Goal: Information Seeking & Learning: Learn about a topic

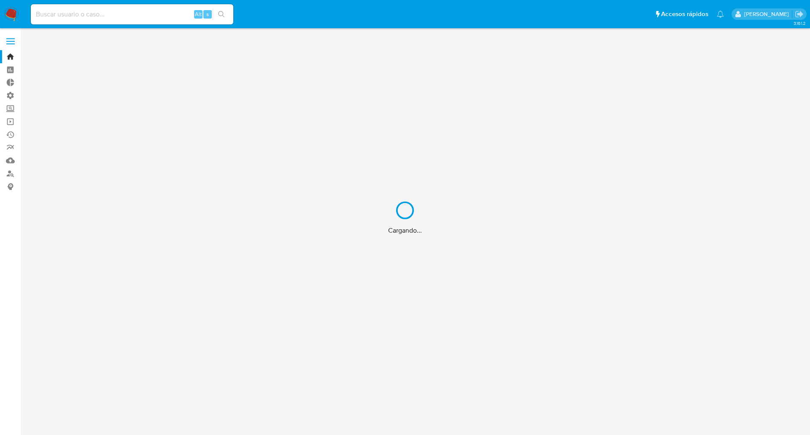
click at [104, 21] on div "Cargando..." at bounding box center [405, 217] width 810 height 435
click at [100, 14] on div "Cargando..." at bounding box center [405, 217] width 810 height 435
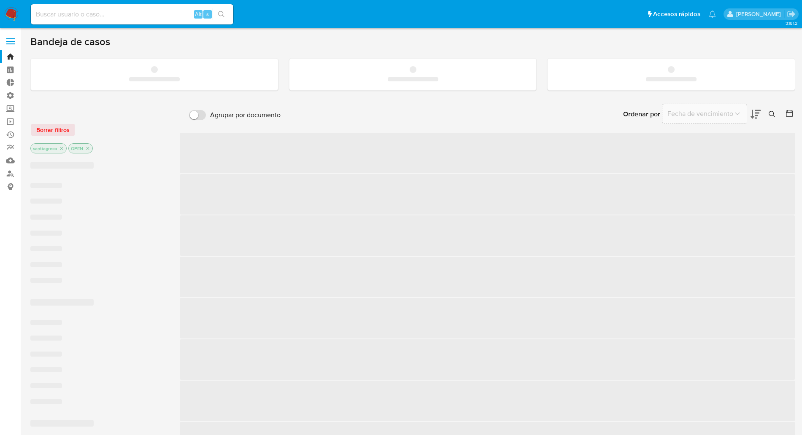
click at [100, 14] on input at bounding box center [132, 14] width 203 height 11
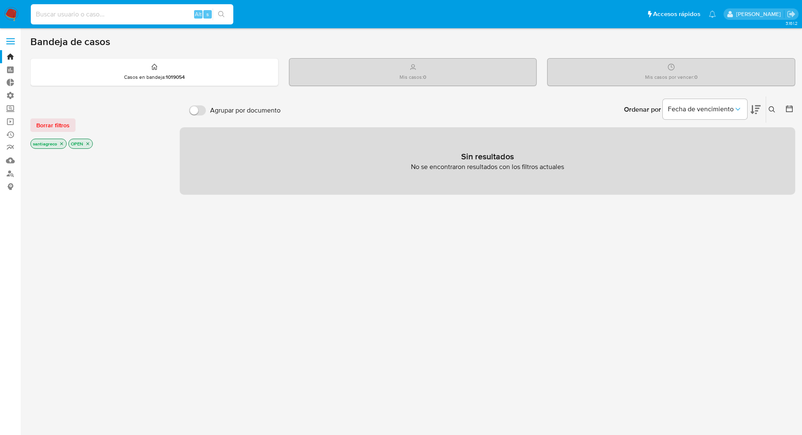
paste input "385826290"
type input "385826290"
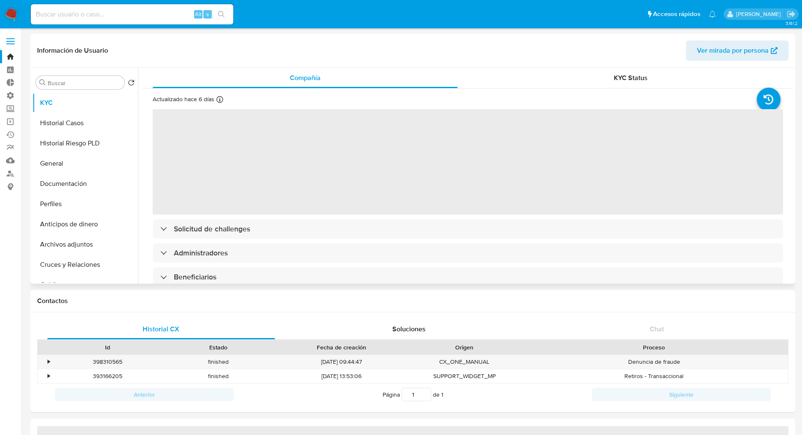
select select "10"
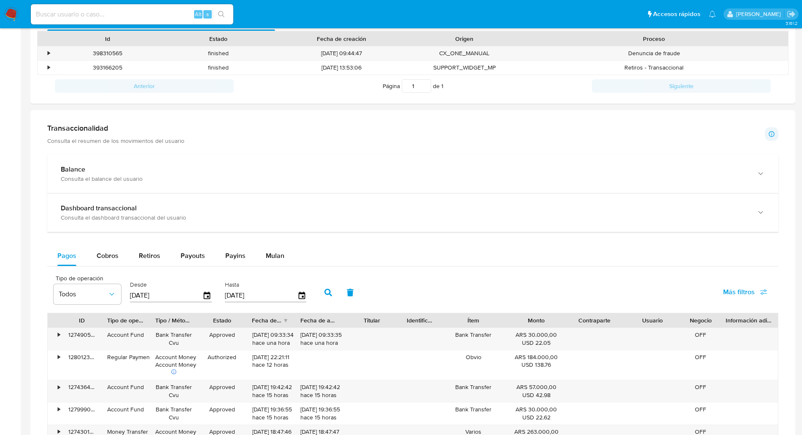
scroll to position [316, 0]
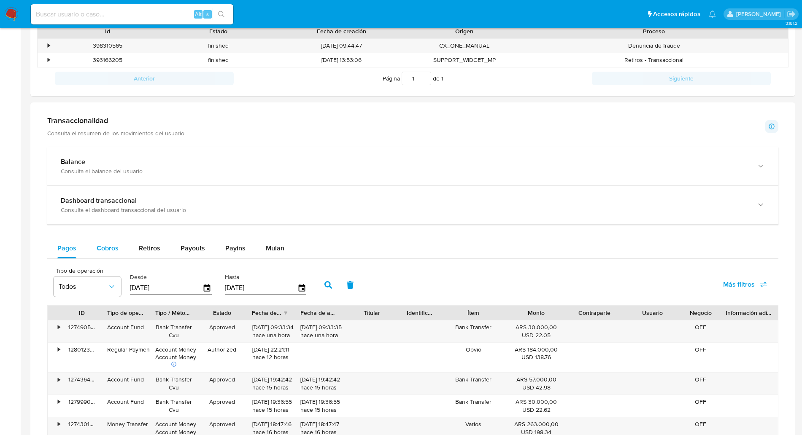
click at [116, 245] on button "Cobros" at bounding box center [108, 248] width 42 height 20
select select "10"
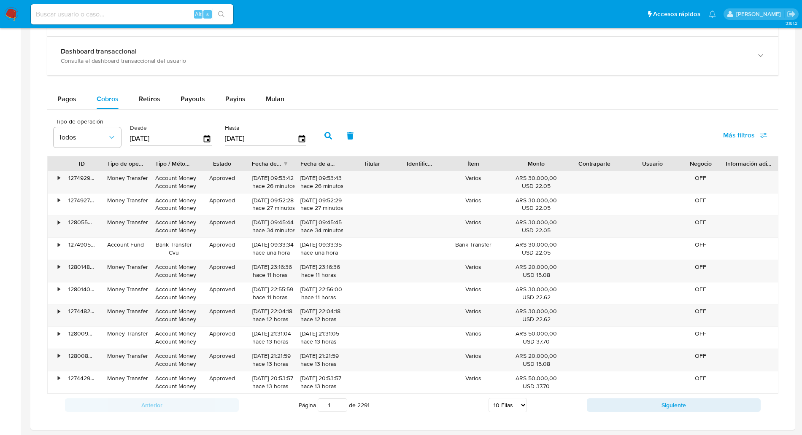
scroll to position [475, 0]
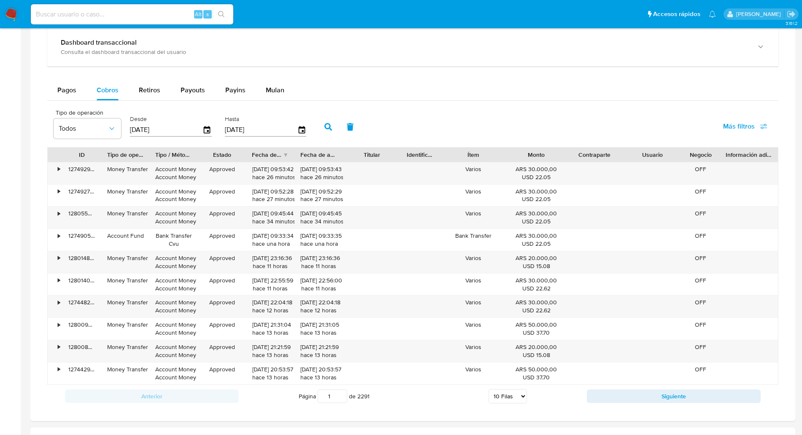
click at [88, 7] on div "Alt s" at bounding box center [132, 14] width 203 height 20
drag, startPoint x: 88, startPoint y: 17, endPoint x: 92, endPoint y: 20, distance: 5.5
click at [91, 20] on div "Alt s" at bounding box center [132, 14] width 203 height 20
paste input "2143913855"
type input "2143913855"
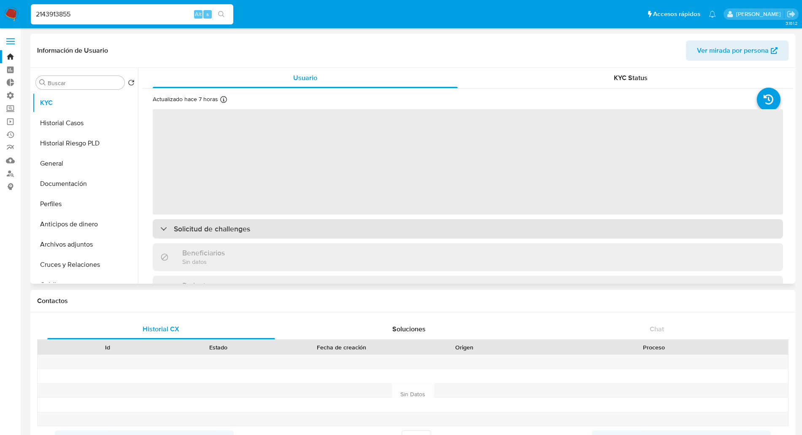
select select "10"
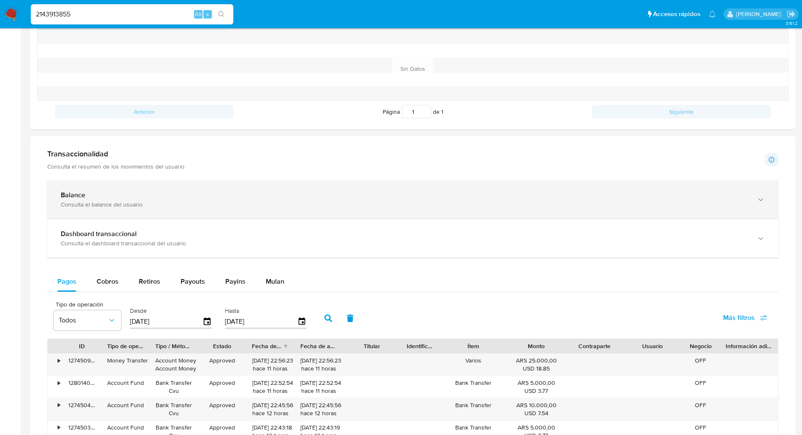
scroll to position [369, 0]
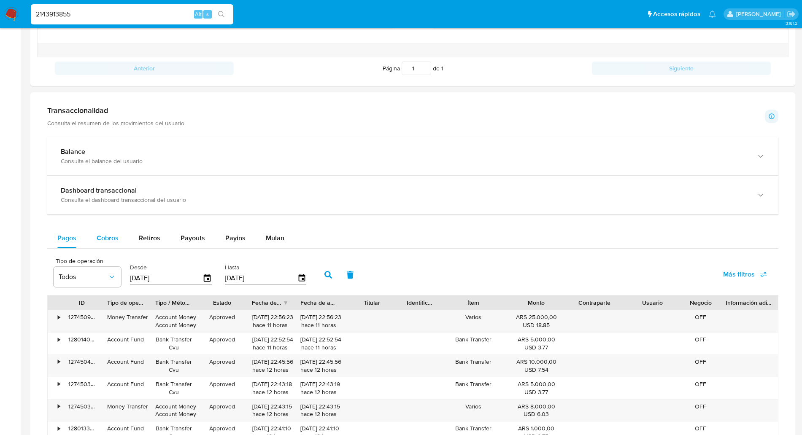
click at [111, 239] on span "Cobros" at bounding box center [108, 238] width 22 height 10
select select "10"
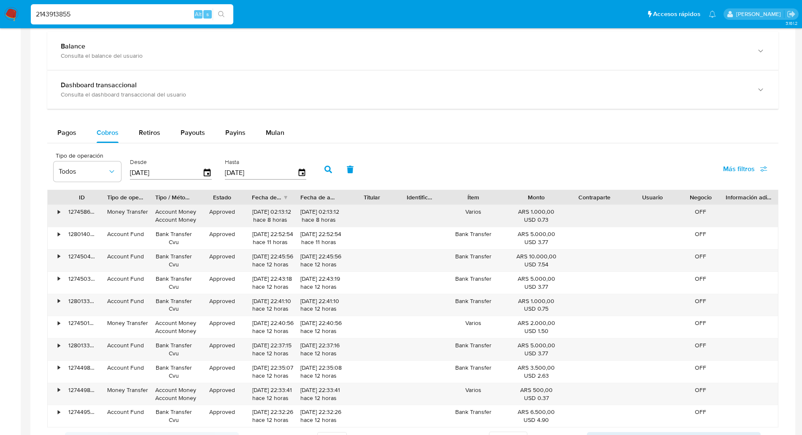
scroll to position [527, 0]
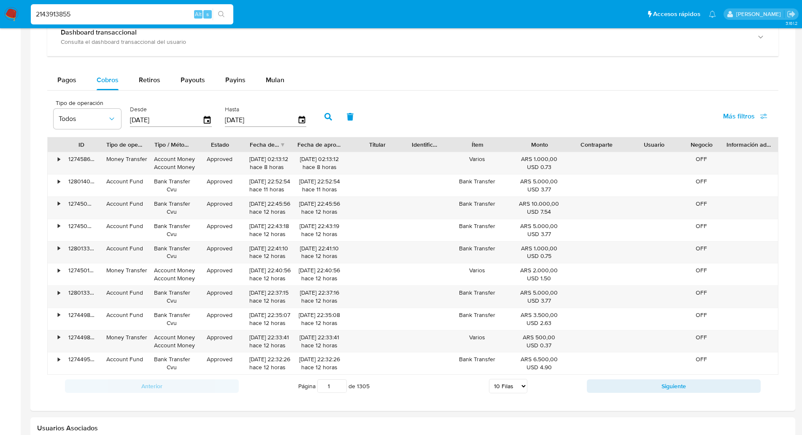
drag, startPoint x: 344, startPoint y: 145, endPoint x: 398, endPoint y: 140, distance: 53.4
click at [398, 140] on div "ID Tipo de operación Tipo / Método Estado Fecha de creación Fecha de aprobación…" at bounding box center [413, 145] width 730 height 14
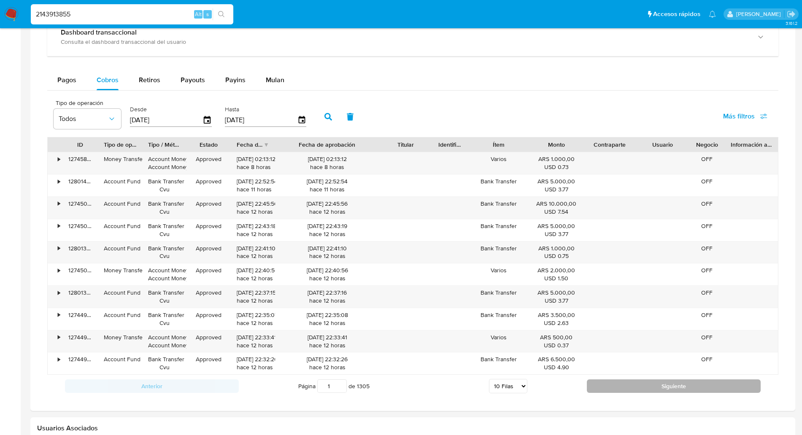
click at [642, 383] on button "Siguiente" at bounding box center [674, 387] width 174 height 14
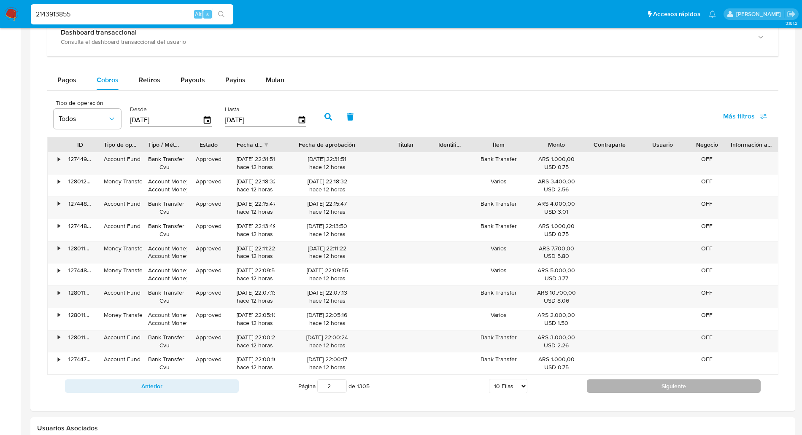
click at [651, 384] on button "Siguiente" at bounding box center [674, 387] width 174 height 14
click at [640, 387] on button "Siguiente" at bounding box center [674, 387] width 174 height 14
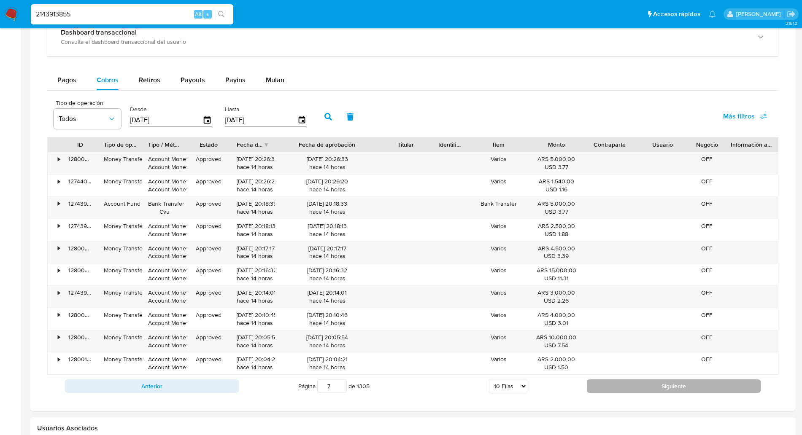
click at [640, 387] on button "Siguiente" at bounding box center [674, 387] width 174 height 14
type input "9"
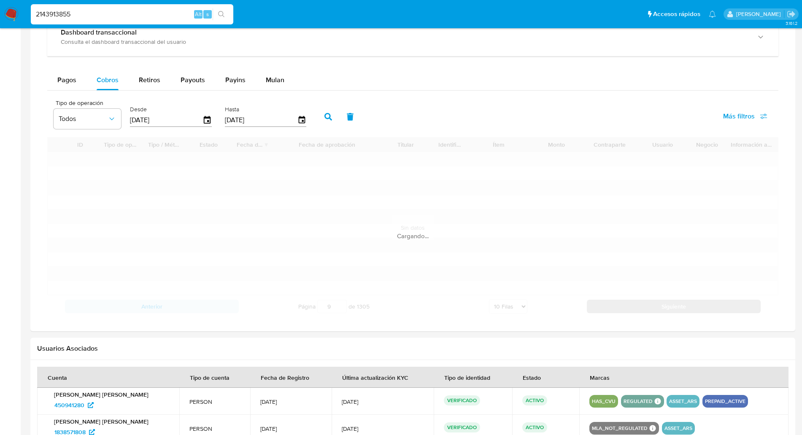
click at [640, 387] on th "Marcas" at bounding box center [683, 377] width 209 height 21
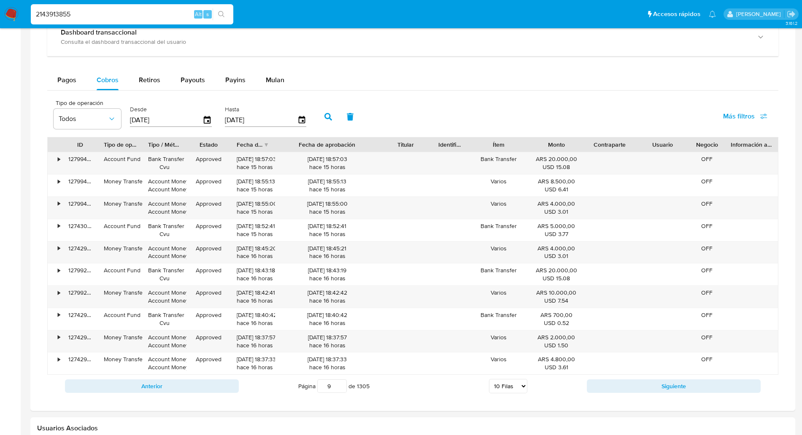
click at [501, 391] on select "5 Filas 10 Filas 20 Filas 25 Filas 50 Filas 100 Filas" at bounding box center [508, 386] width 38 height 14
click at [508, 379] on select "5 Filas 10 Filas 20 Filas 25 Filas 50 Filas 100 Filas" at bounding box center [508, 386] width 38 height 14
click at [515, 400] on div "Transaccionalidad Consulta el resumen de los movimientos del usuario Informació…" at bounding box center [413, 173] width 752 height 464
click at [511, 389] on select "5 Filas 10 Filas 20 Filas 25 Filas 50 Filas 100 Filas" at bounding box center [508, 386] width 38 height 14
select select "100"
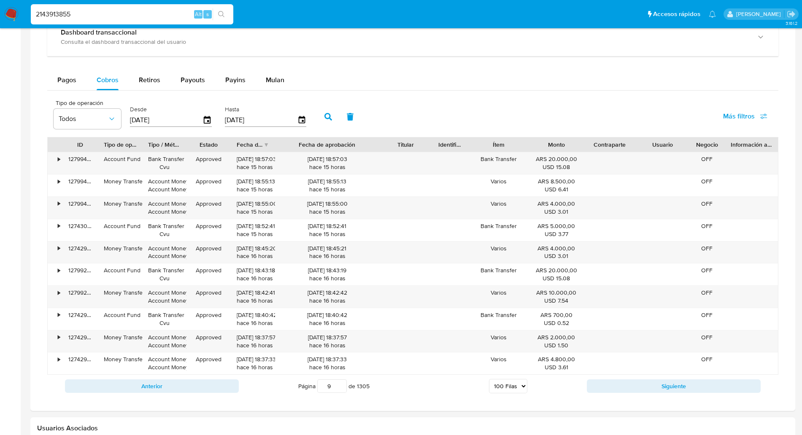
click at [489, 379] on select "5 Filas 10 Filas 20 Filas 25 Filas 50 Filas 100 Filas" at bounding box center [508, 386] width 38 height 14
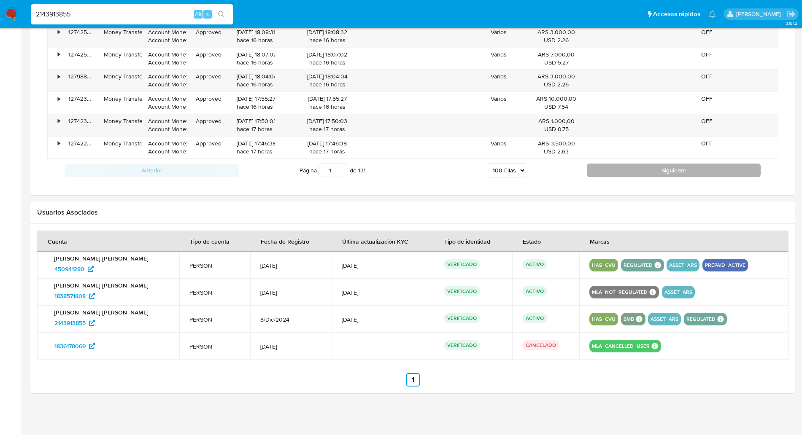
click at [647, 171] on button "Siguiente" at bounding box center [674, 171] width 174 height 14
type input "2"
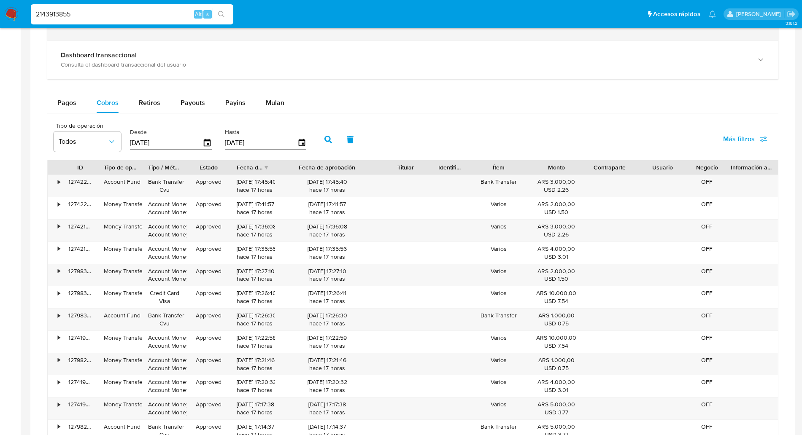
scroll to position [316, 0]
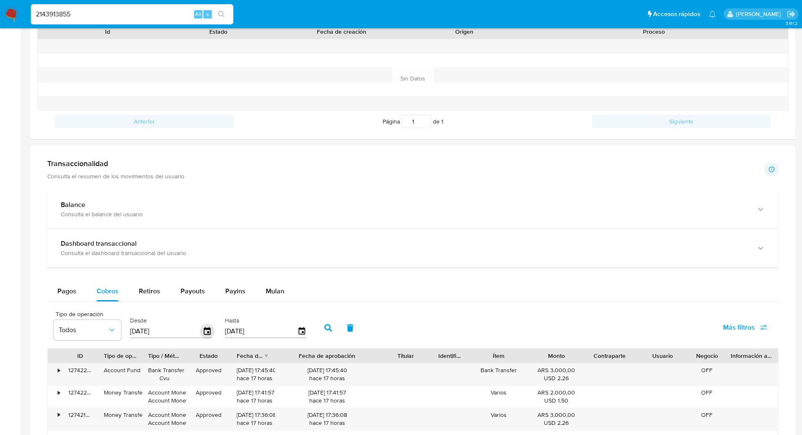
click at [208, 330] on icon "button" at bounding box center [207, 332] width 15 height 15
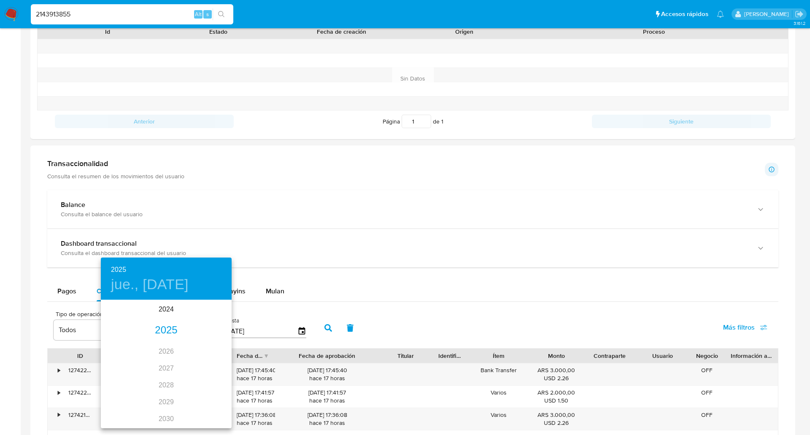
click at [169, 337] on div "2025" at bounding box center [166, 330] width 131 height 17
click at [173, 381] on div "ago." at bounding box center [165, 381] width 43 height 32
click at [184, 348] on p "1" at bounding box center [182, 345] width 3 height 8
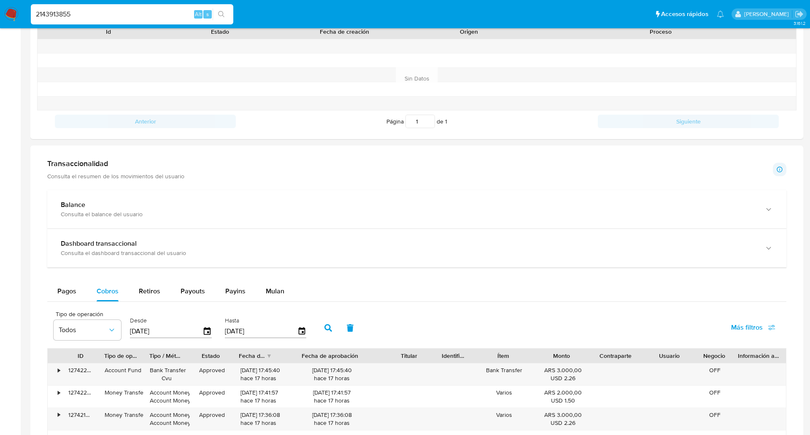
type input "01/08/2025"
click at [300, 336] on icon "button" at bounding box center [302, 332] width 15 height 15
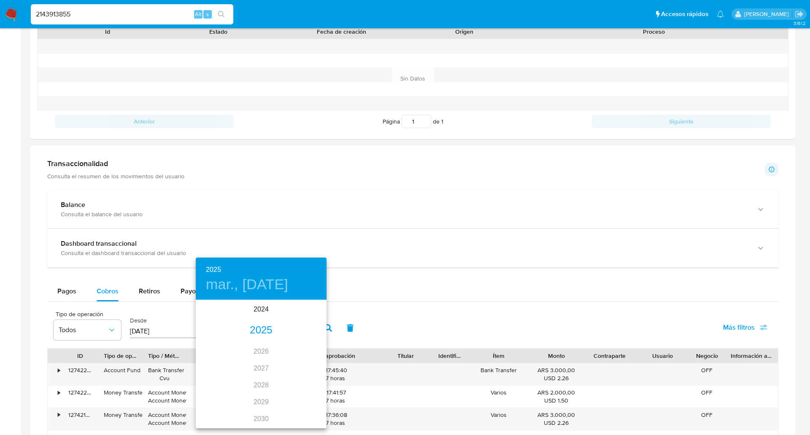
click at [265, 333] on div "2025" at bounding box center [261, 330] width 131 height 17
click at [257, 385] on div "ago." at bounding box center [260, 381] width 43 height 32
click at [314, 407] on p "31" at bounding box center [311, 405] width 7 height 8
type input "31/08/2025"
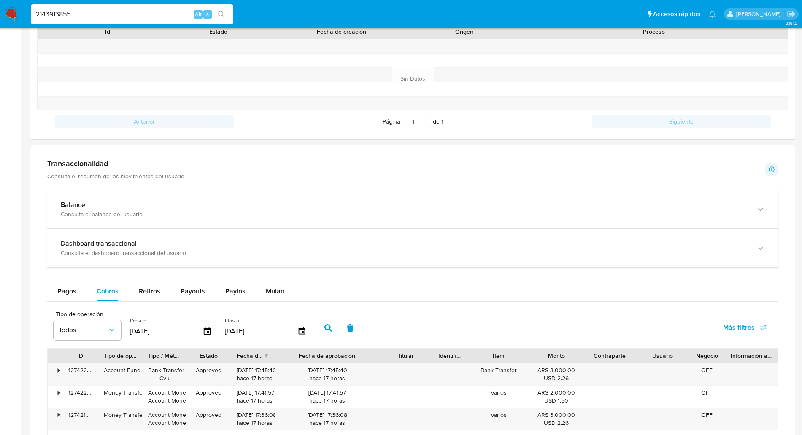
click at [328, 333] on button "button" at bounding box center [328, 328] width 22 height 20
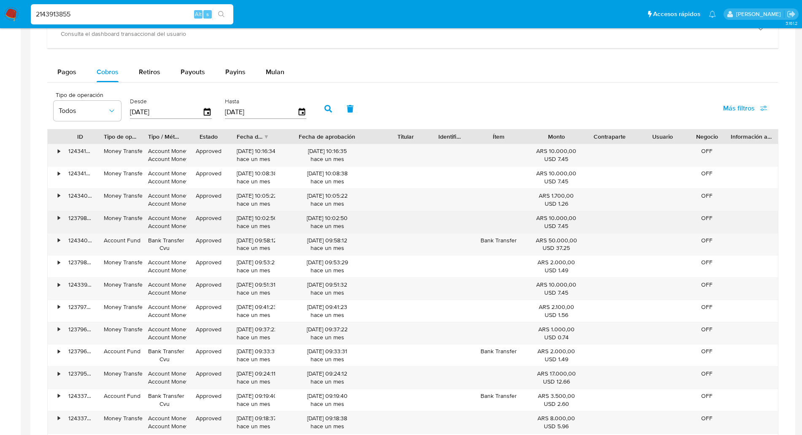
scroll to position [474, 0]
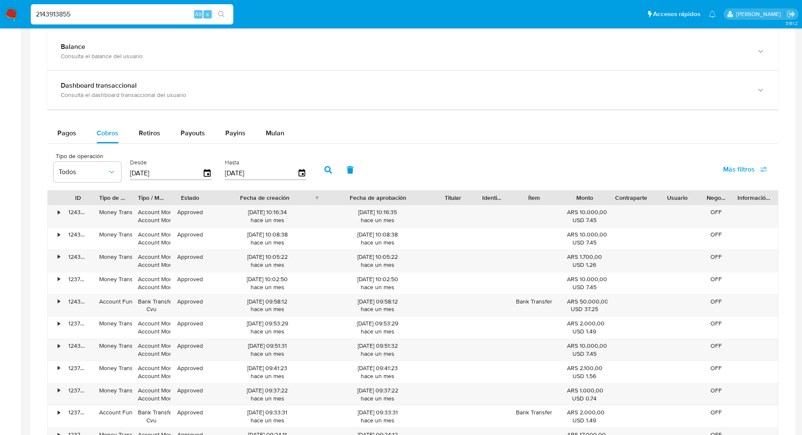
drag, startPoint x: 280, startPoint y: 200, endPoint x: 352, endPoint y: 191, distance: 72.8
click at [352, 191] on div "ID Tipo de operación Tipo / Método Estado Fecha de creación Fecha de aprobación…" at bounding box center [413, 198] width 730 height 14
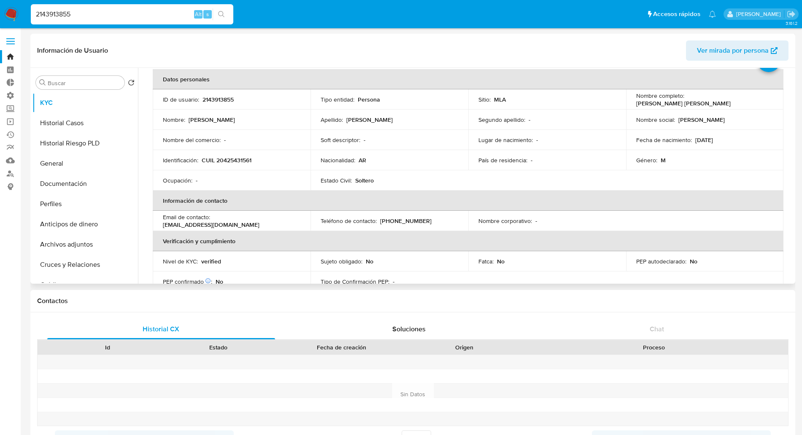
scroll to position [0, 0]
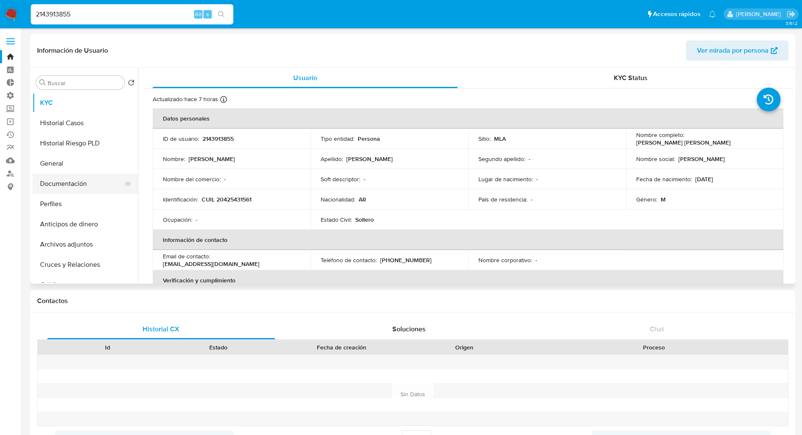
click at [70, 188] on button "Documentación" at bounding box center [81, 184] width 99 height 20
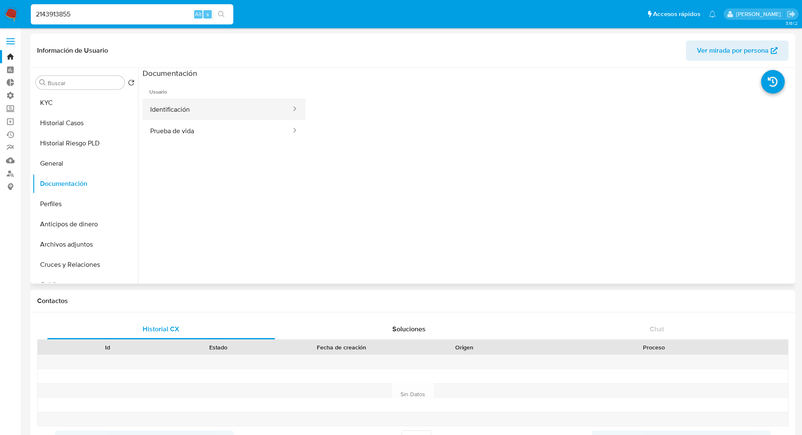
click at [199, 111] on button "Identificación" at bounding box center [217, 110] width 149 height 22
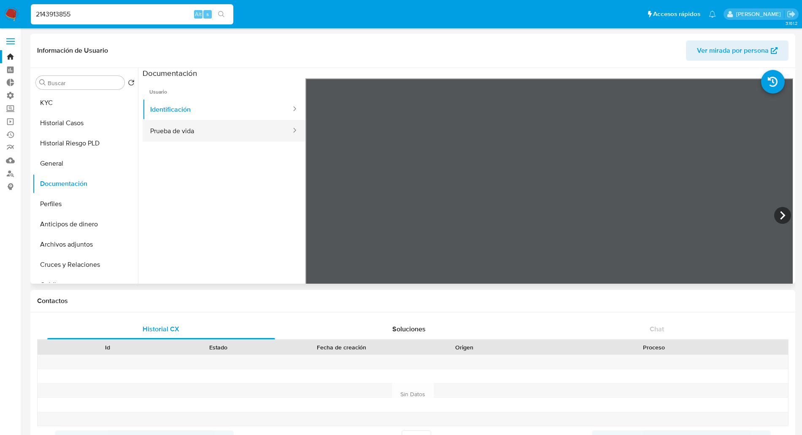
click at [193, 134] on button "Prueba de vida" at bounding box center [217, 131] width 149 height 22
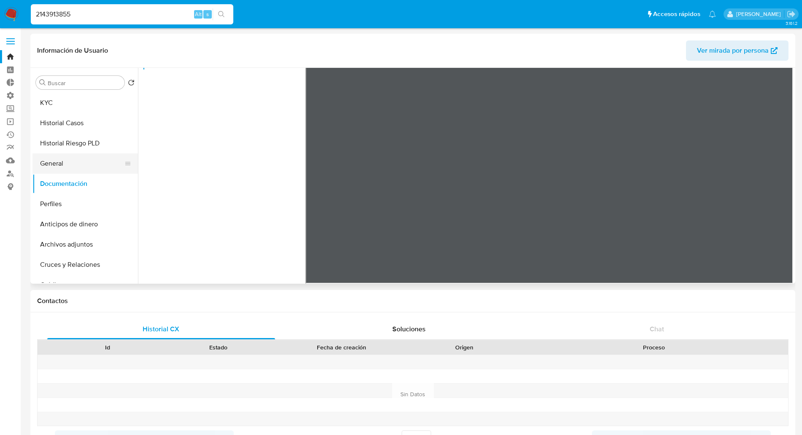
click at [82, 163] on button "General" at bounding box center [81, 164] width 99 height 20
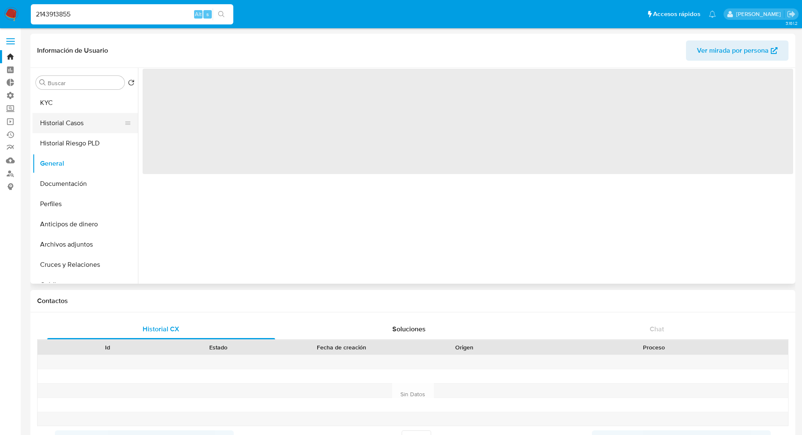
click at [84, 123] on button "Historial Casos" at bounding box center [81, 123] width 99 height 20
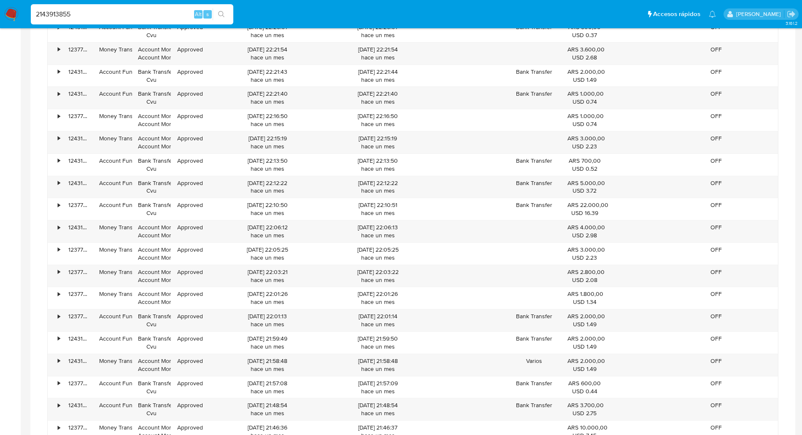
scroll to position [2690, 0]
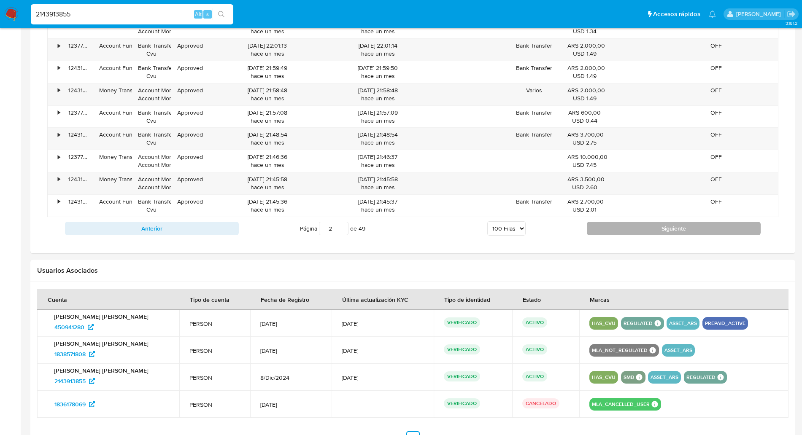
click at [676, 227] on button "Siguiente" at bounding box center [674, 229] width 174 height 14
type input "3"
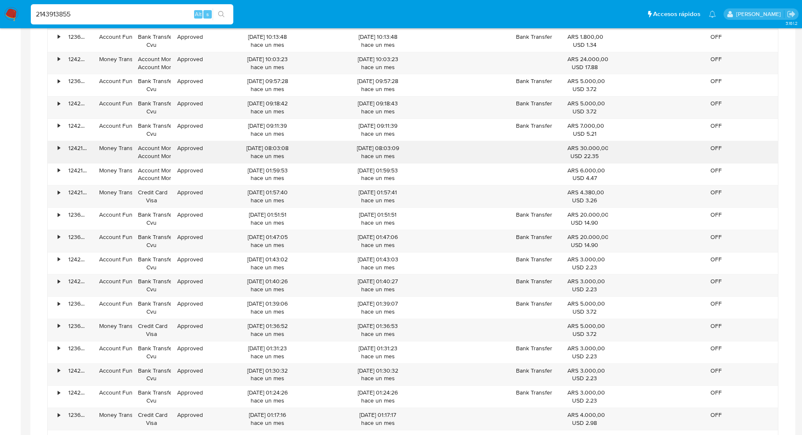
scroll to position [2215, 0]
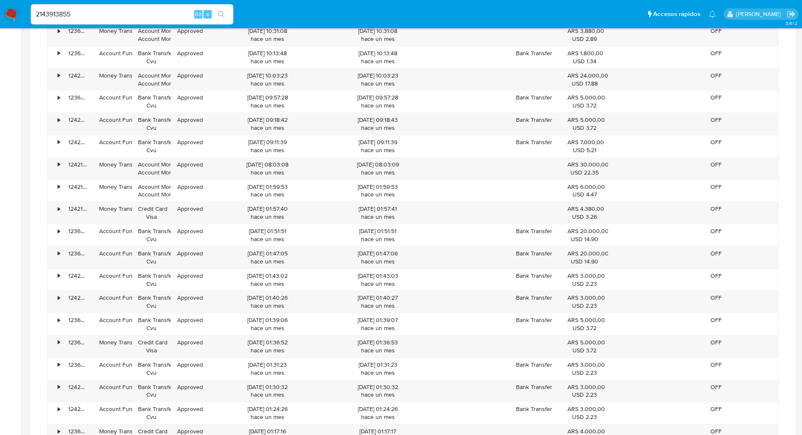
drag, startPoint x: 123, startPoint y: 11, endPoint x: 0, endPoint y: -15, distance: 126.0
paste input "737240353"
type input "737240353"
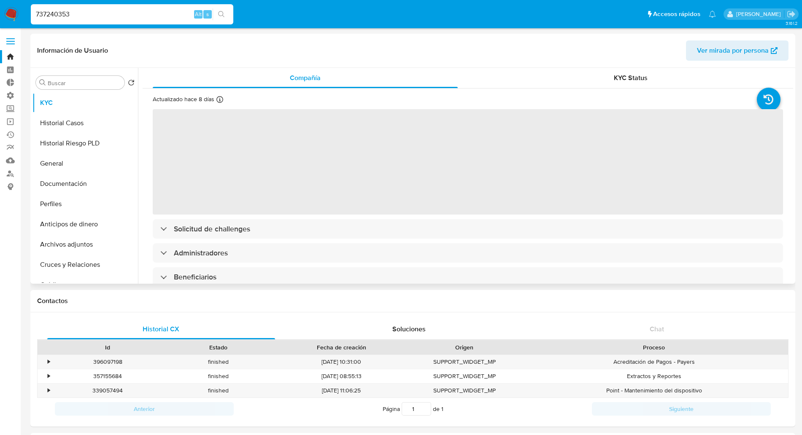
select select "10"
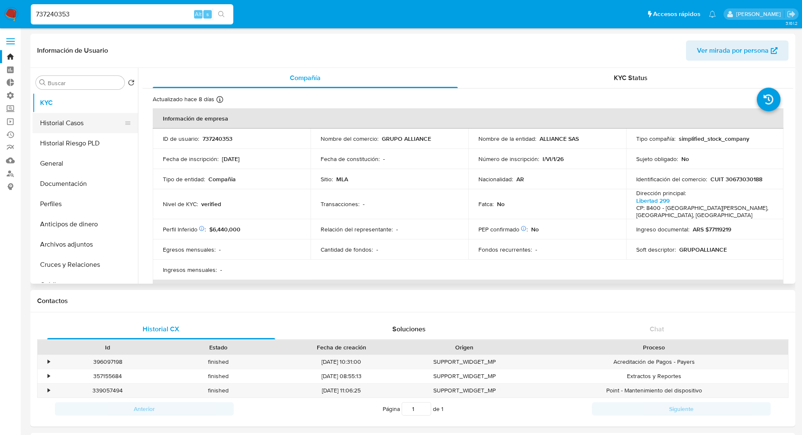
click at [92, 123] on button "Historial Casos" at bounding box center [81, 123] width 99 height 20
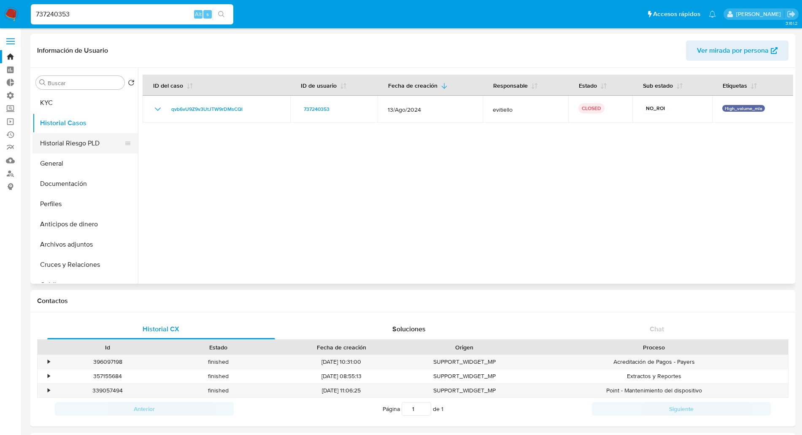
click at [78, 146] on button "Historial Riesgo PLD" at bounding box center [81, 143] width 99 height 20
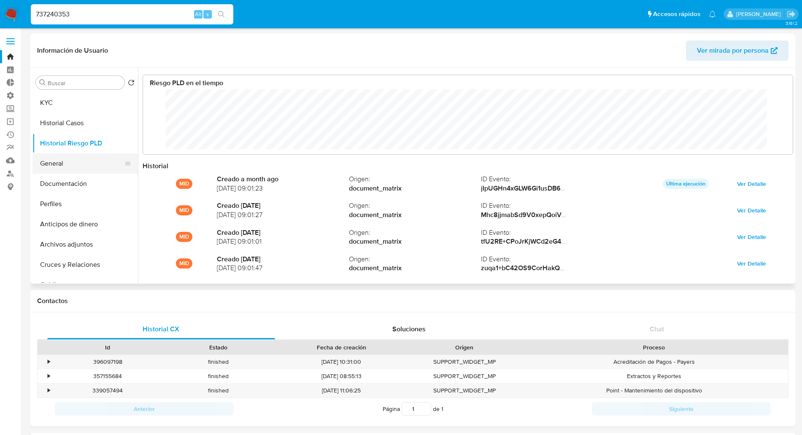
scroll to position [63, 633]
click at [78, 164] on button "General" at bounding box center [81, 164] width 99 height 20
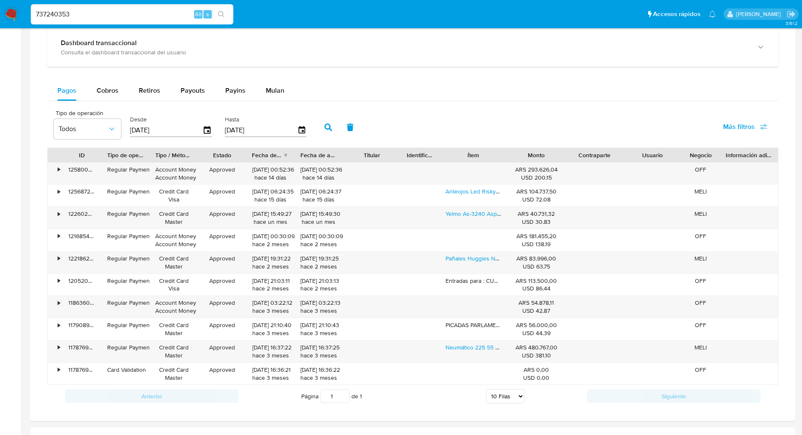
scroll to position [489, 0]
click at [113, 91] on span "Cobros" at bounding box center [108, 90] width 22 height 10
select select "10"
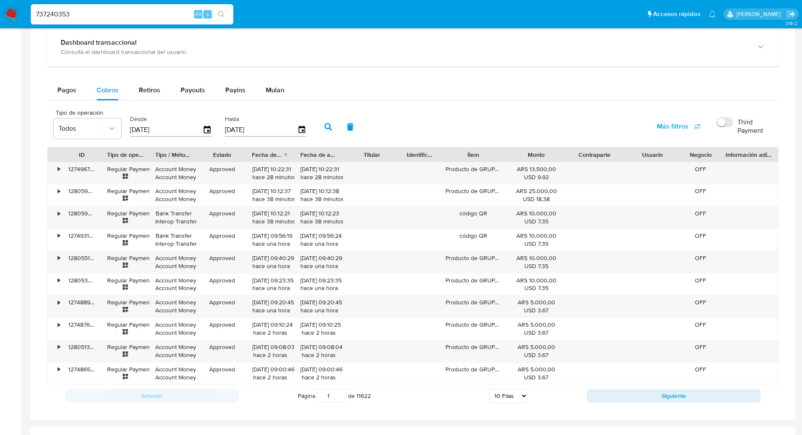
drag, startPoint x: 92, startPoint y: 16, endPoint x: 0, endPoint y: 11, distance: 92.5
click at [0, 11] on nav "Pausado Ver notificaciones 737240353 Alt s Accesos rápidos Presiona las siguien…" at bounding box center [401, 14] width 802 height 28
paste input "470460899"
type input "470460899"
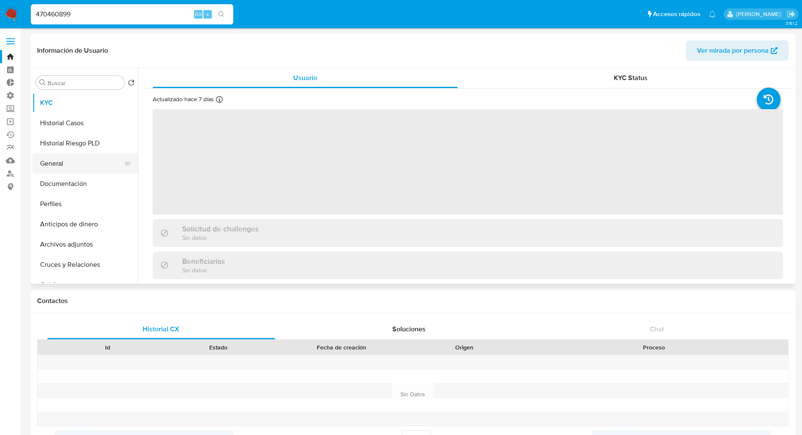
select select "10"
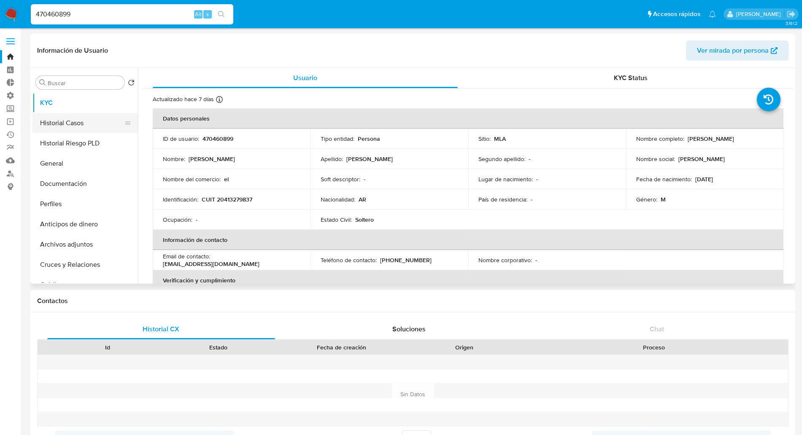
click at [79, 125] on button "Historial Casos" at bounding box center [81, 123] width 99 height 20
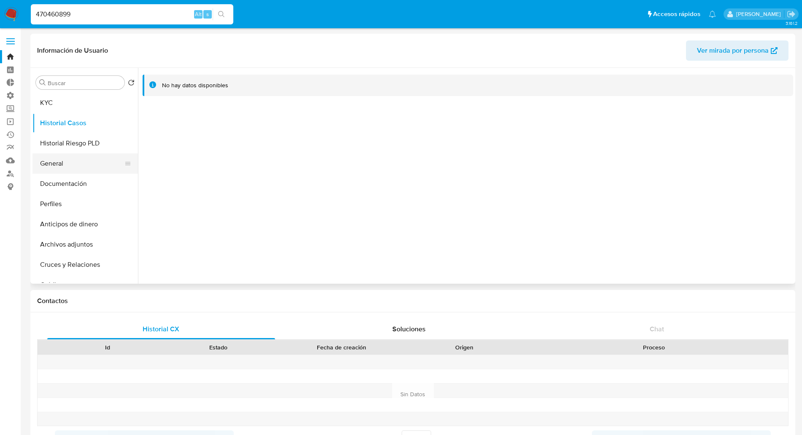
click at [87, 167] on button "General" at bounding box center [81, 164] width 99 height 20
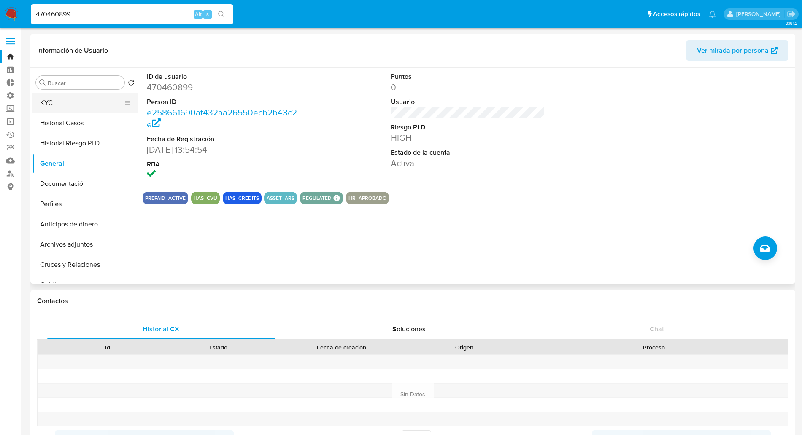
click at [65, 102] on button "KYC" at bounding box center [81, 103] width 99 height 20
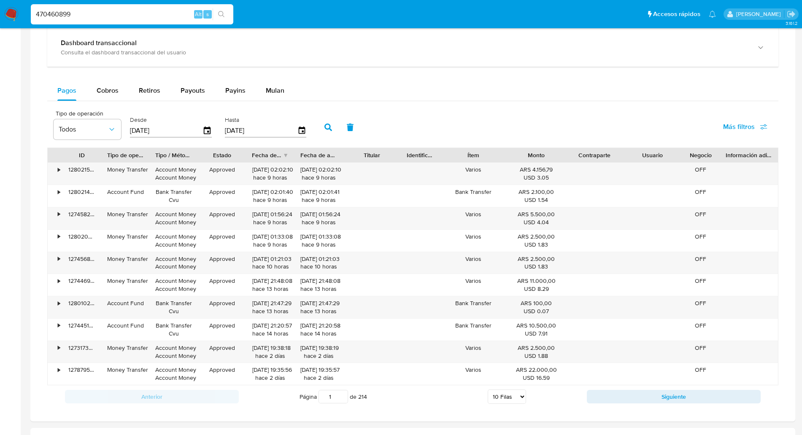
scroll to position [524, 0]
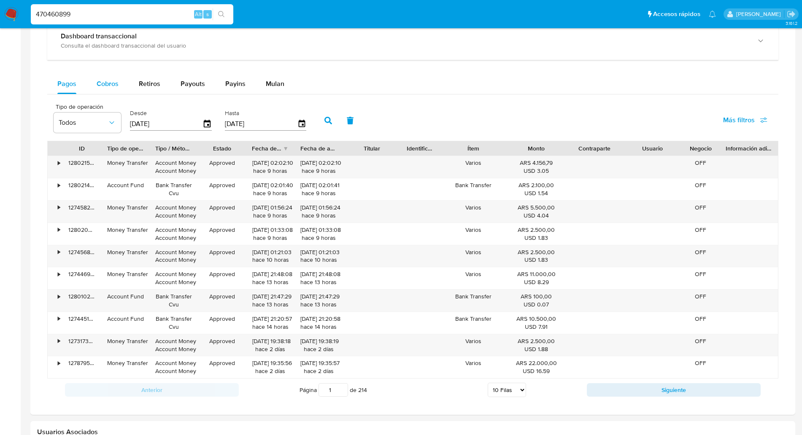
click at [99, 79] on span "Cobros" at bounding box center [108, 84] width 22 height 10
select select "10"
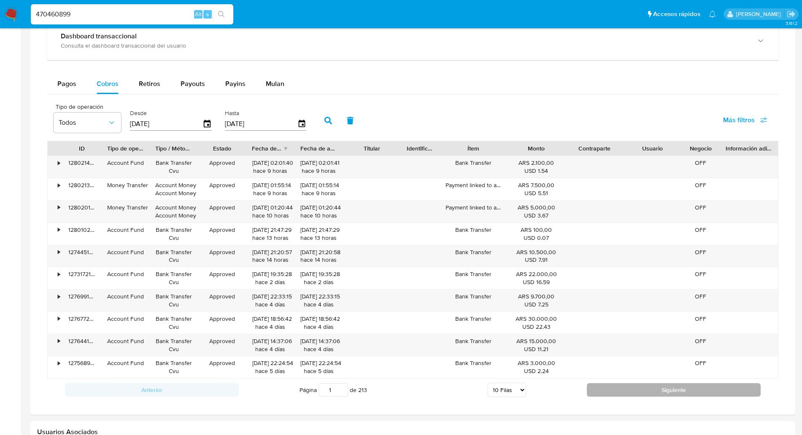
click at [646, 390] on button "Siguiente" at bounding box center [674, 391] width 174 height 14
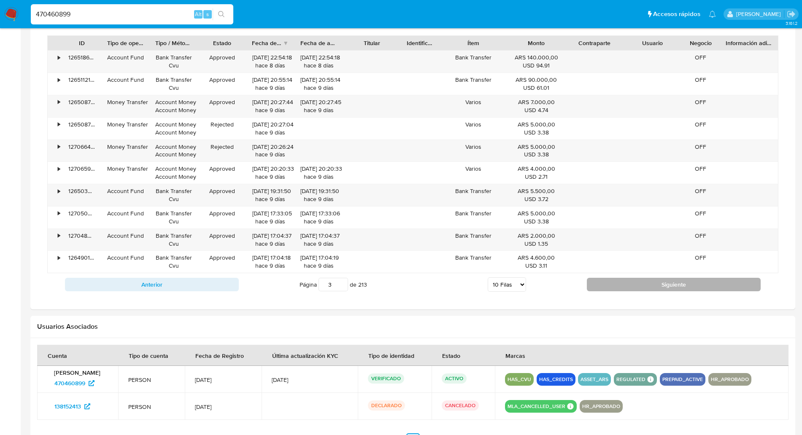
scroll to position [590, 0]
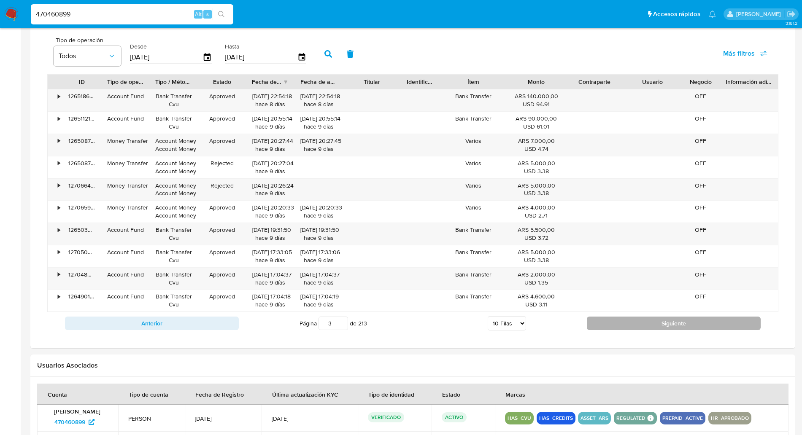
click at [650, 329] on button "Siguiente" at bounding box center [674, 324] width 174 height 14
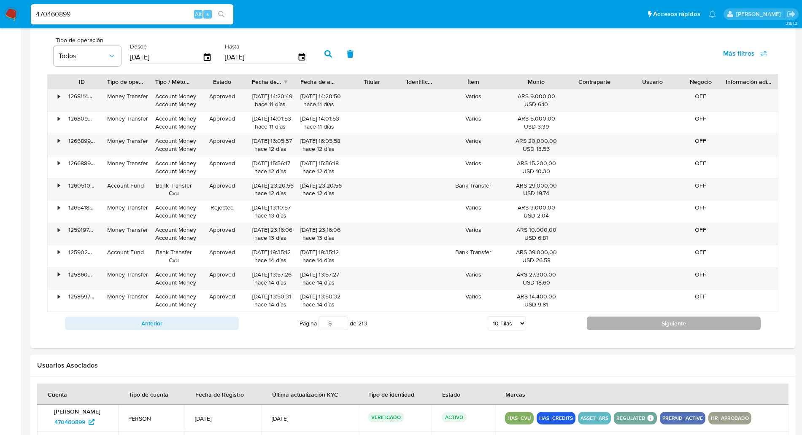
click at [650, 329] on button "Siguiente" at bounding box center [674, 324] width 174 height 14
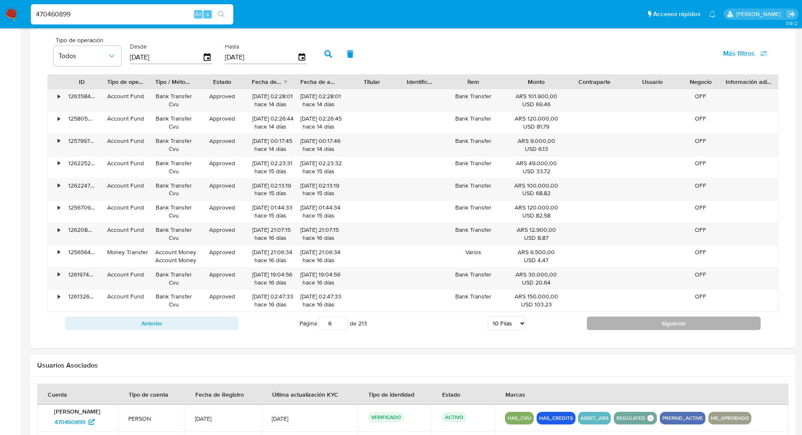
click at [650, 329] on button "Siguiente" at bounding box center [674, 324] width 174 height 14
type input "7"
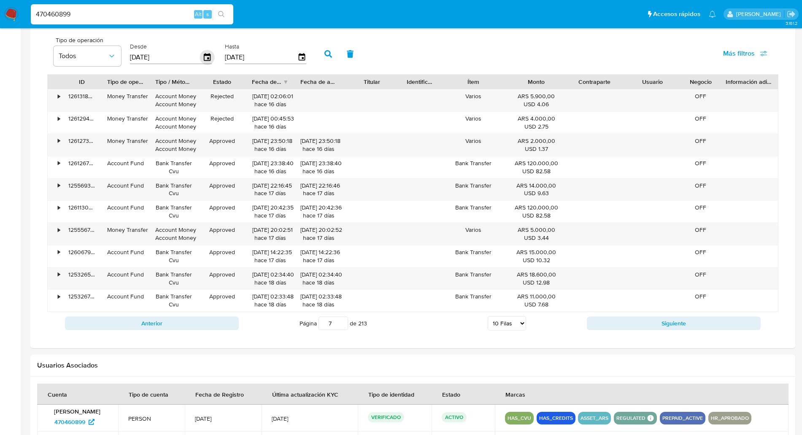
click at [205, 59] on icon "button" at bounding box center [207, 57] width 15 height 15
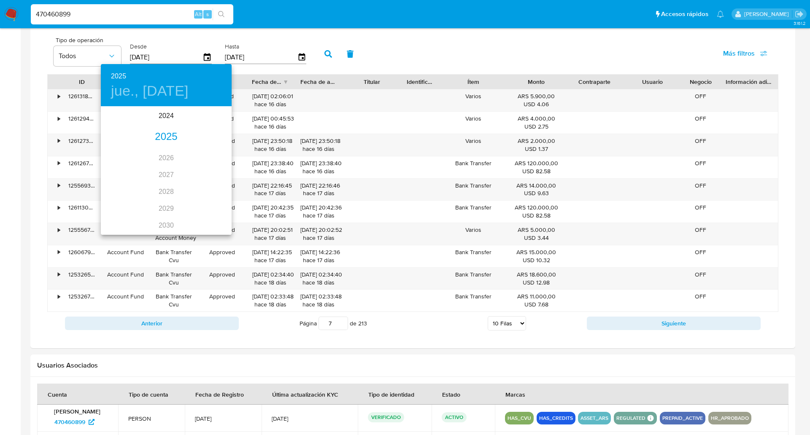
click at [165, 139] on div "2025" at bounding box center [166, 137] width 131 height 17
click at [161, 184] on div "ago." at bounding box center [165, 187] width 43 height 32
click at [179, 151] on span "1" at bounding box center [183, 151] width 15 height 8
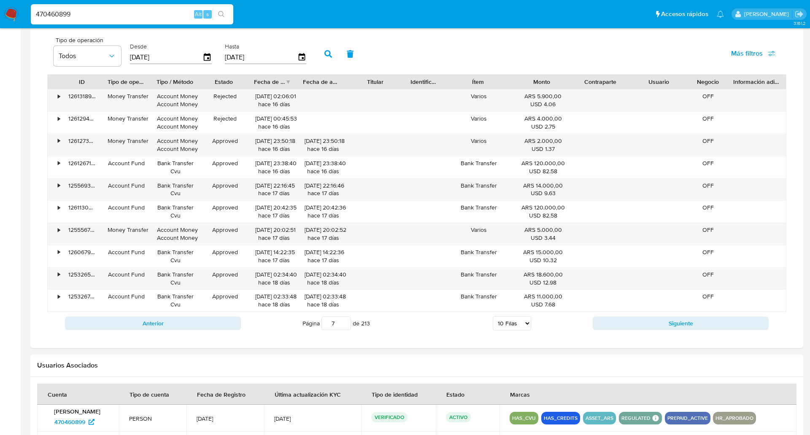
type input "01/08/2025"
click at [303, 63] on div "[DATE]" at bounding box center [266, 58] width 82 height 14
click at [301, 63] on div "[DATE]" at bounding box center [266, 58] width 82 height 14
click at [303, 58] on icon "button" at bounding box center [301, 57] width 7 height 8
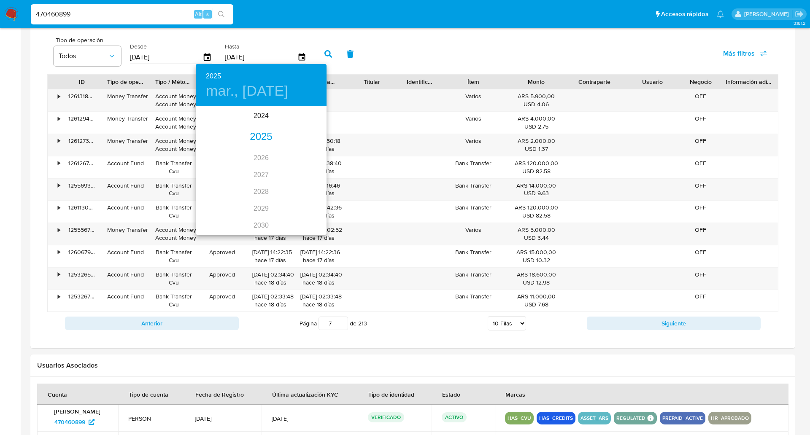
click at [260, 136] on div "2025" at bounding box center [261, 137] width 131 height 17
click at [258, 183] on div "ago." at bounding box center [260, 187] width 43 height 32
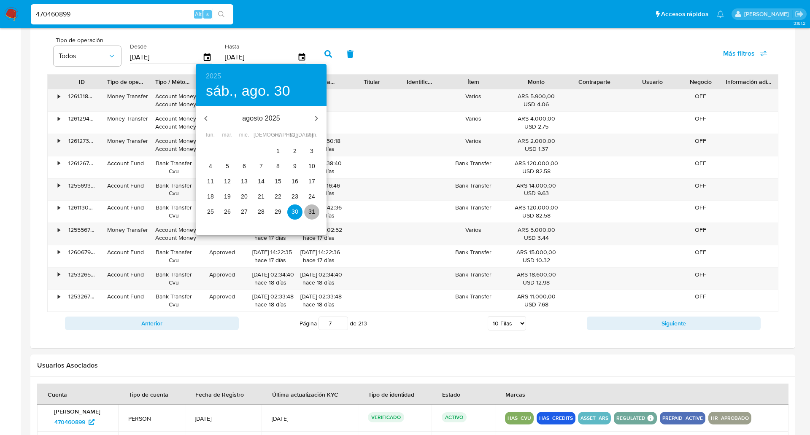
click at [310, 211] on p "31" at bounding box center [311, 212] width 7 height 8
type input "31/08/2025"
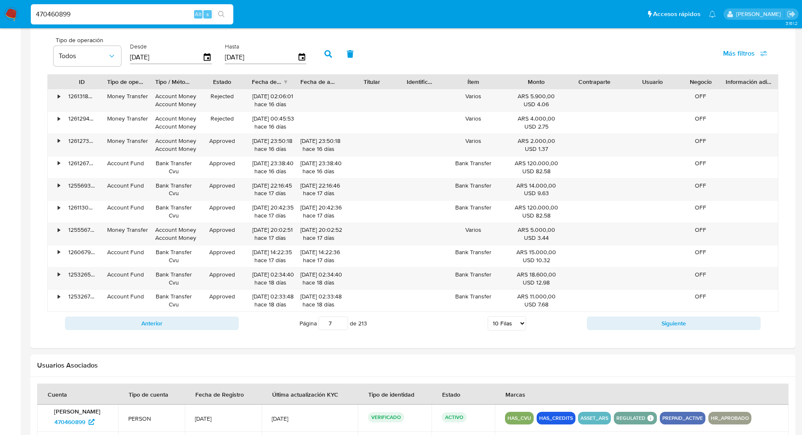
click at [322, 50] on button "button" at bounding box center [328, 54] width 22 height 20
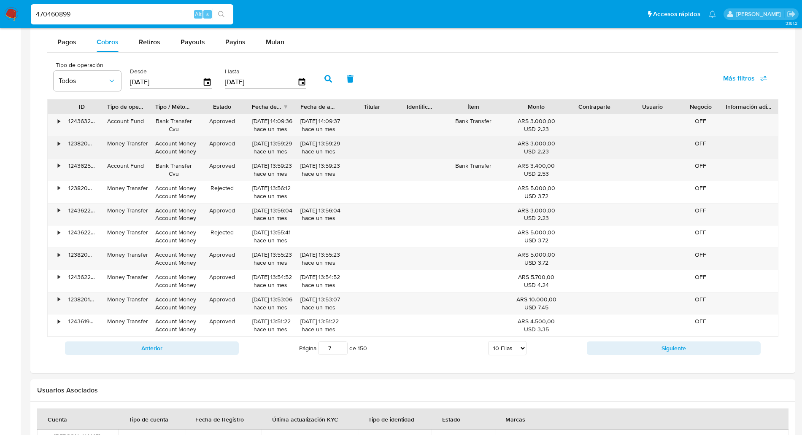
scroll to position [565, 0]
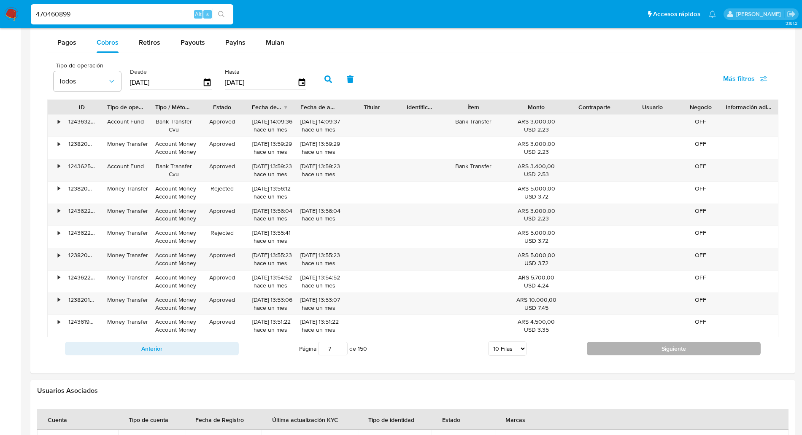
click at [604, 345] on button "Siguiente" at bounding box center [674, 349] width 174 height 14
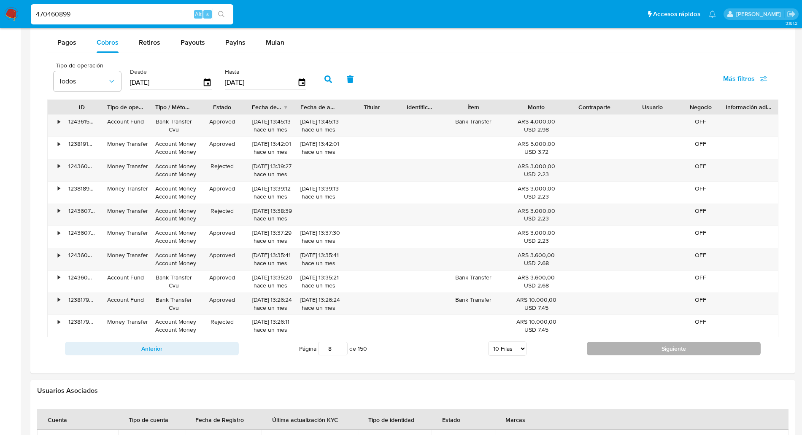
click at [634, 352] on button "Siguiente" at bounding box center [674, 349] width 174 height 14
click at [635, 349] on button "Siguiente" at bounding box center [674, 349] width 174 height 14
type input "10"
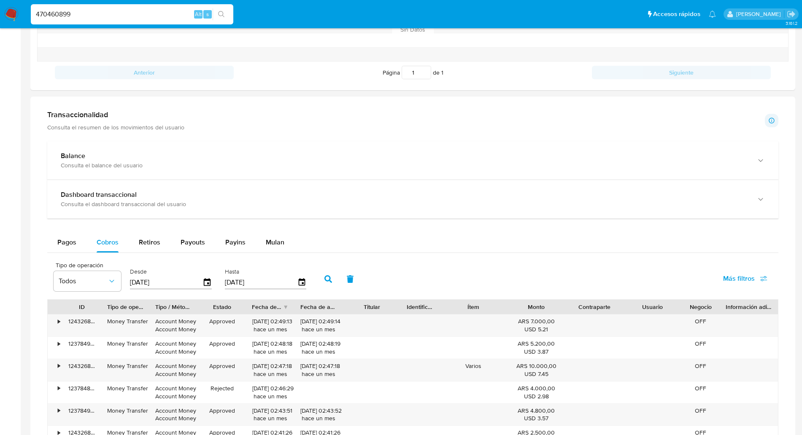
scroll to position [0, 0]
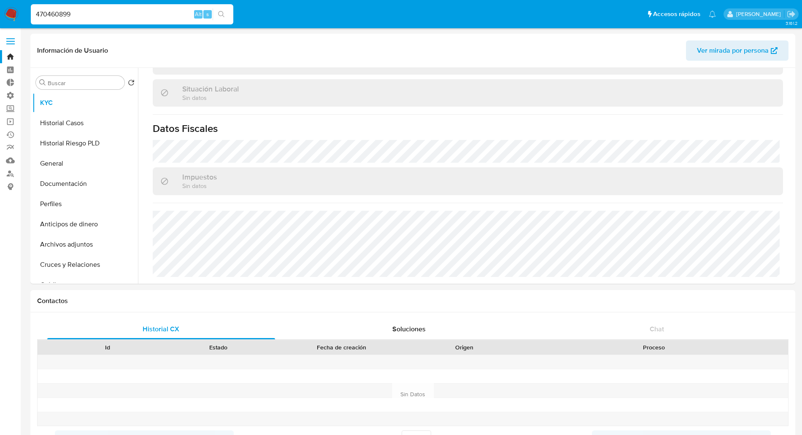
drag, startPoint x: 74, startPoint y: 18, endPoint x: 0, endPoint y: 42, distance: 77.5
type input "santi greco"
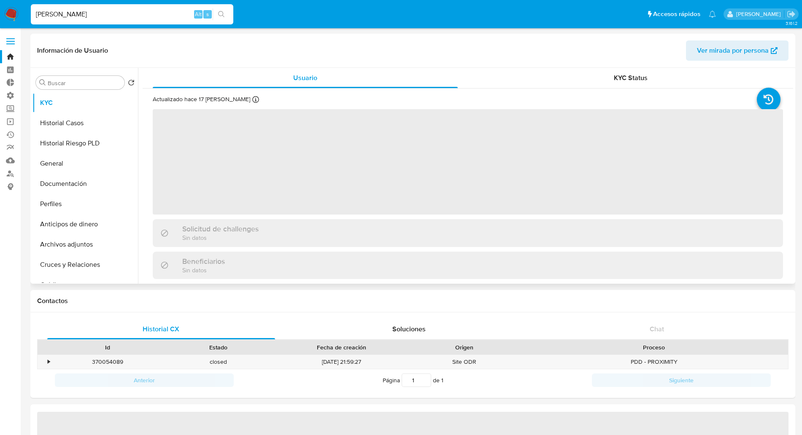
select select "10"
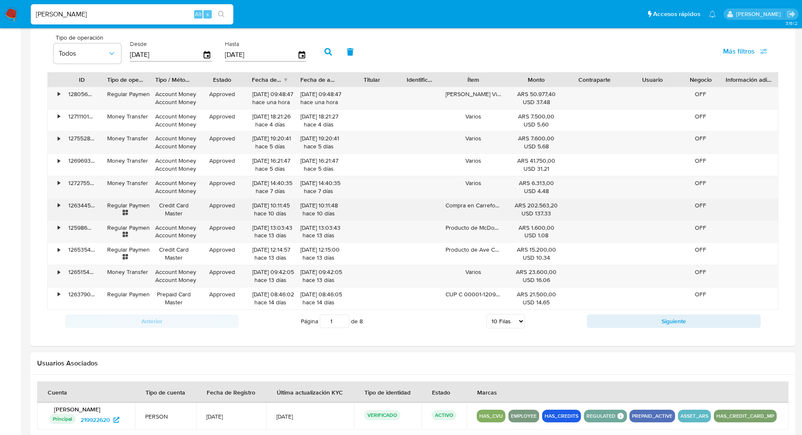
scroll to position [519, 0]
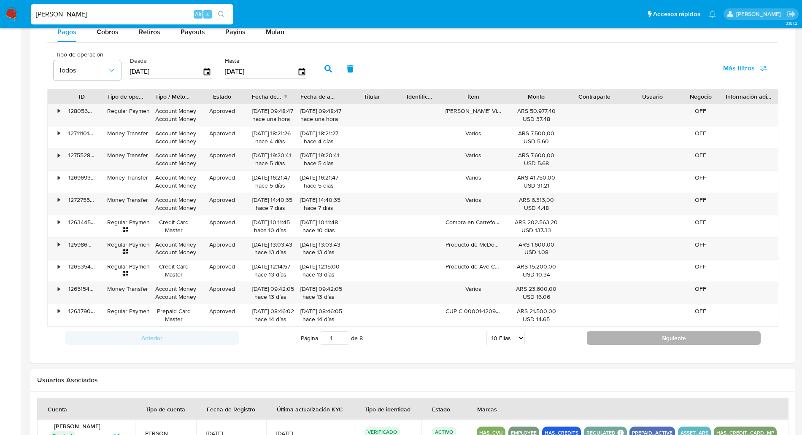
click at [652, 344] on button "Siguiente" at bounding box center [674, 339] width 174 height 14
type input "2"
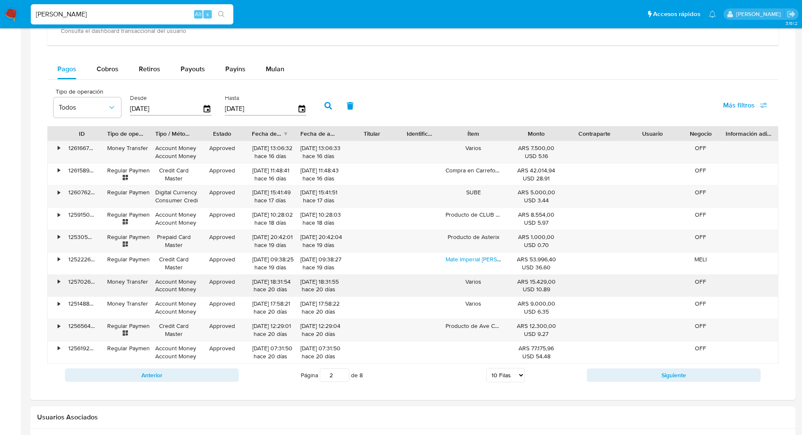
scroll to position [479, 0]
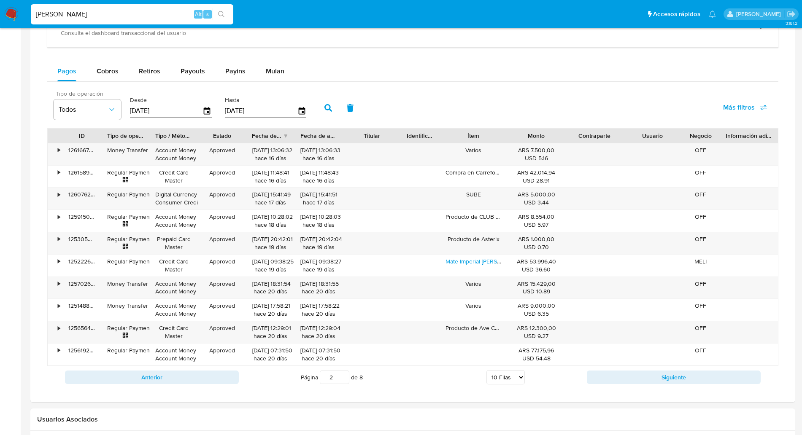
click at [116, 93] on span "Tipo de operación" at bounding box center [90, 94] width 68 height 6
click at [109, 77] on div "Cobros" at bounding box center [108, 71] width 22 height 20
select select "10"
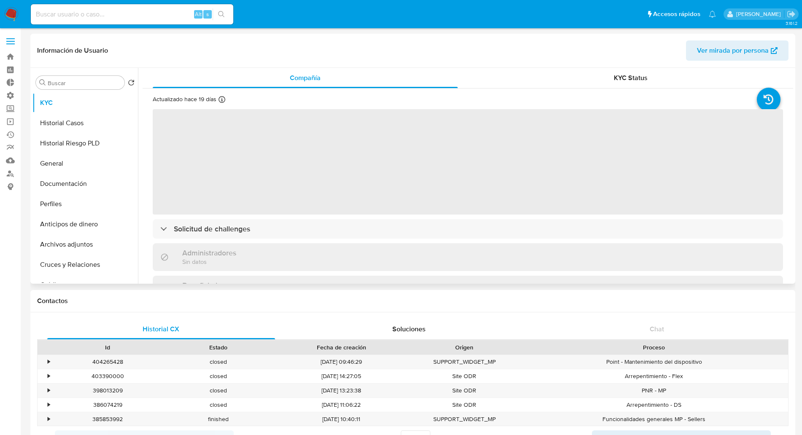
select select "10"
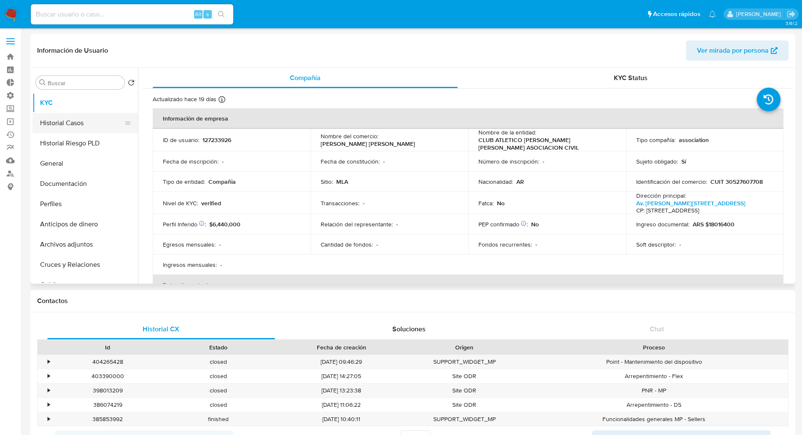
click at [63, 126] on button "Historial Casos" at bounding box center [81, 123] width 99 height 20
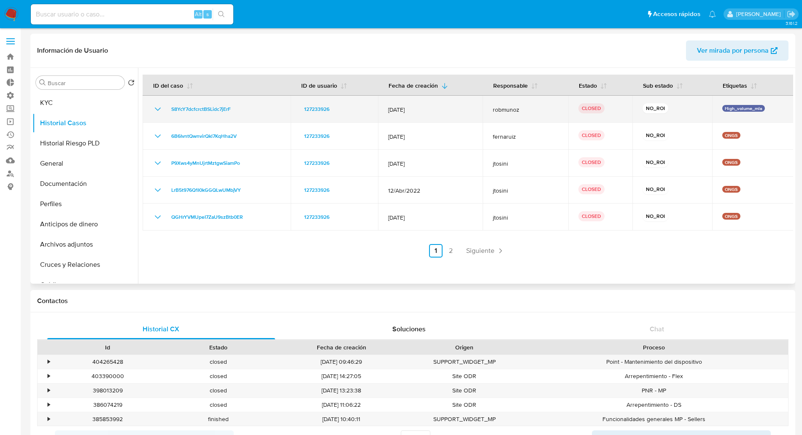
click at [151, 113] on td "S8YcY7dcfcrctBSLidc7jErF" at bounding box center [217, 109] width 148 height 27
click at [159, 111] on icon "Mostrar/Ocultar" at bounding box center [158, 109] width 10 height 10
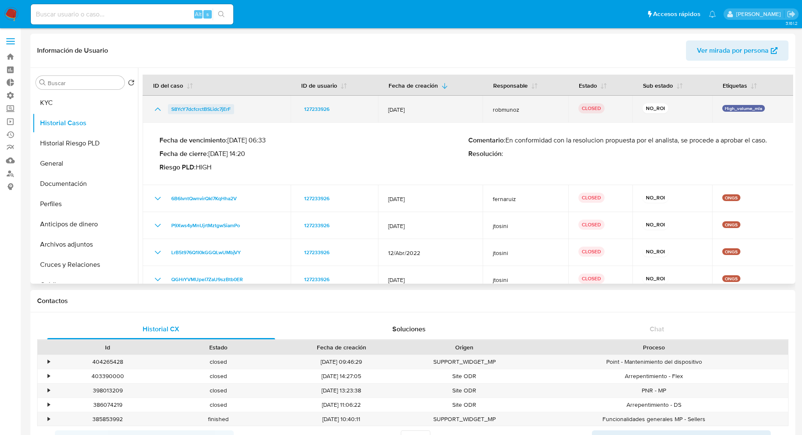
click at [215, 111] on span "S8YcY7dcfcrctBSLidc7jErF" at bounding box center [201, 109] width 60 height 10
click at [162, 112] on icon "Mostrar/Ocultar" at bounding box center [158, 109] width 10 height 10
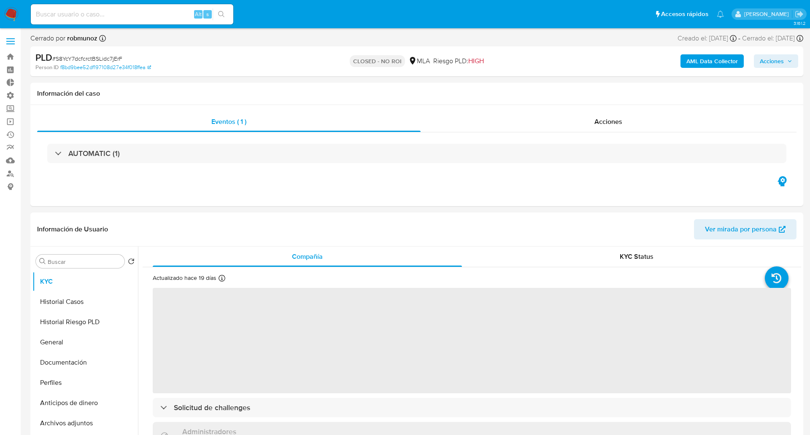
select select "10"
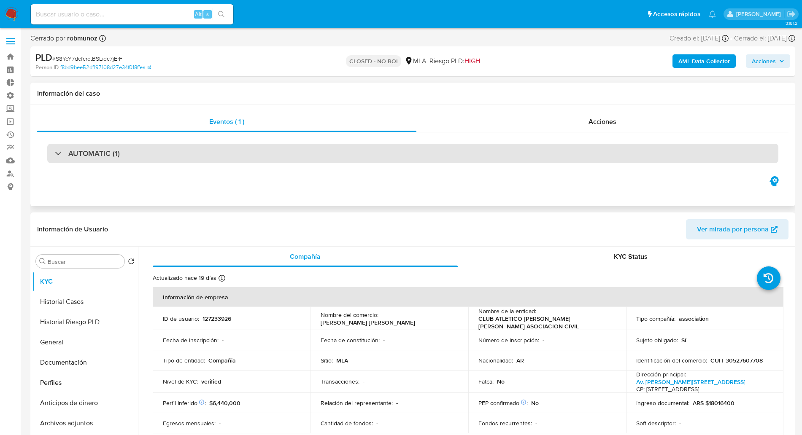
click at [258, 153] on div "AUTOMATIC (1)" at bounding box center [412, 153] width 731 height 19
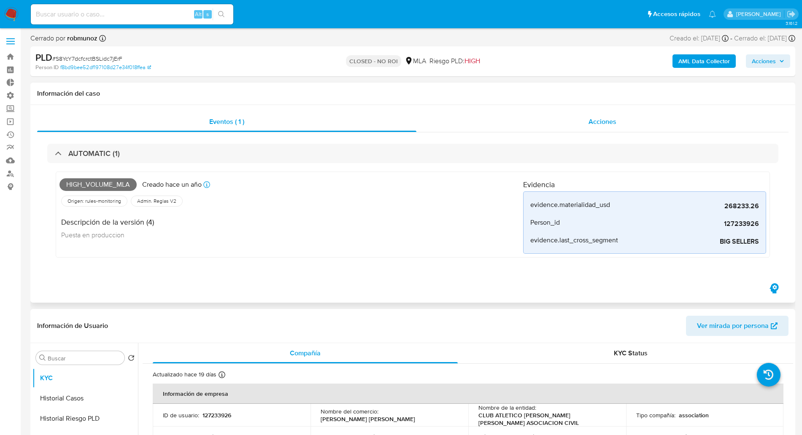
click at [612, 119] on span "Acciones" at bounding box center [603, 122] width 28 height 10
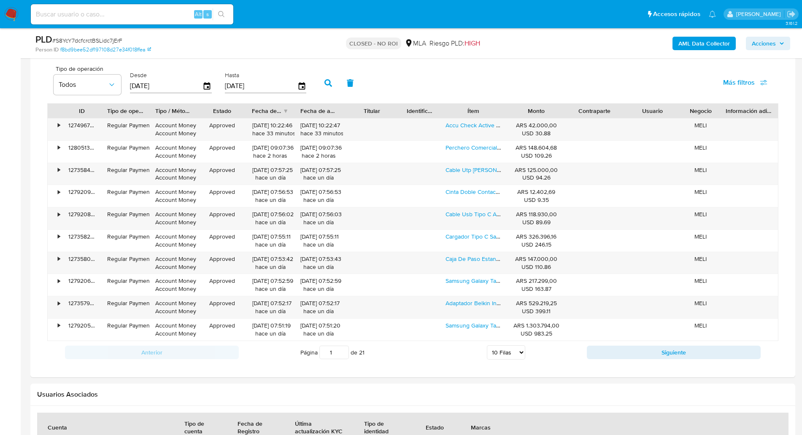
scroll to position [771, 0]
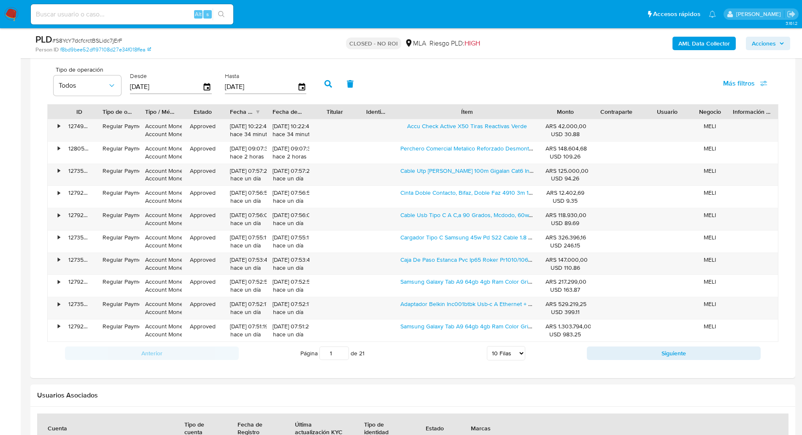
drag, startPoint x: 507, startPoint y: 111, endPoint x: 584, endPoint y: 114, distance: 77.3
click at [584, 114] on div "ID Tipo de operación Tipo / Método Estado Fecha de creación Fecha de aprobación…" at bounding box center [413, 112] width 730 height 14
click at [656, 357] on button "Siguiente" at bounding box center [674, 354] width 174 height 14
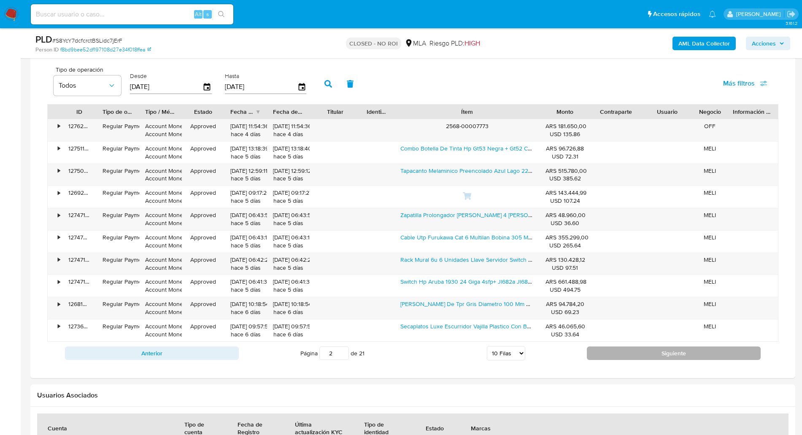
click at [627, 358] on button "Siguiente" at bounding box center [674, 354] width 174 height 14
type input "3"
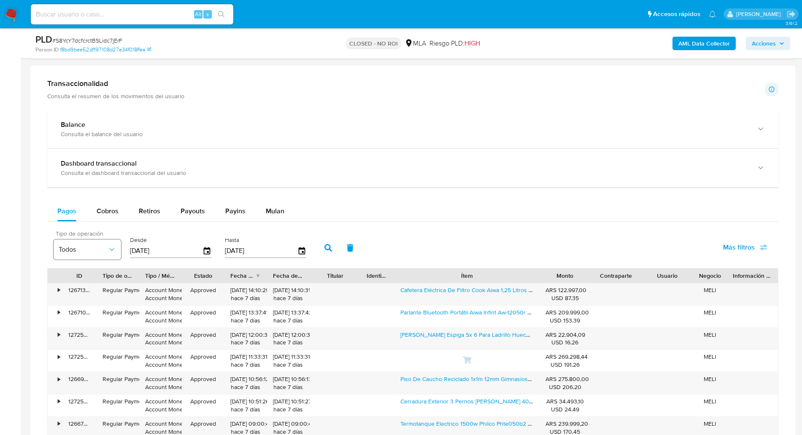
scroll to position [604, 0]
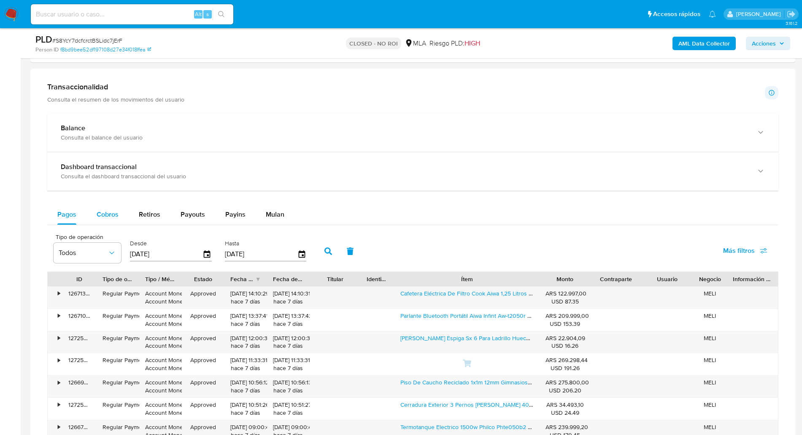
click at [103, 209] on div "Cobros" at bounding box center [108, 215] width 22 height 20
select select "10"
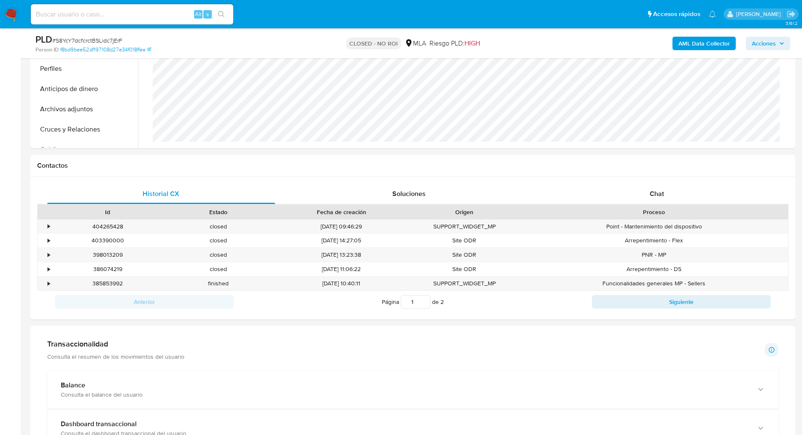
scroll to position [306, 0]
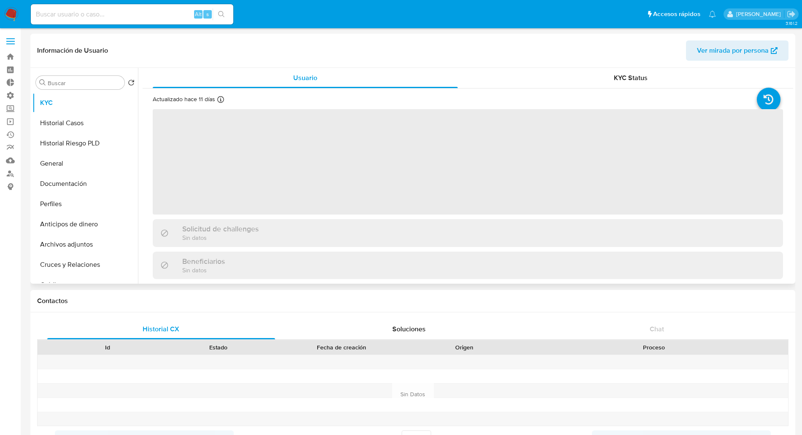
select select "10"
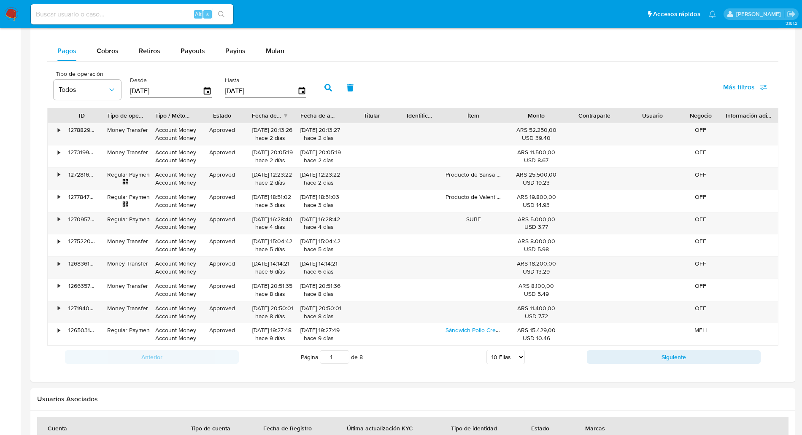
scroll to position [549, 0]
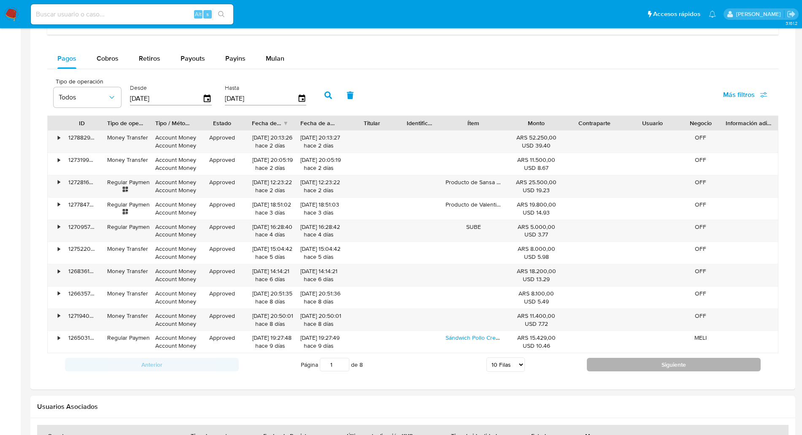
click at [597, 368] on button "Siguiente" at bounding box center [674, 365] width 174 height 14
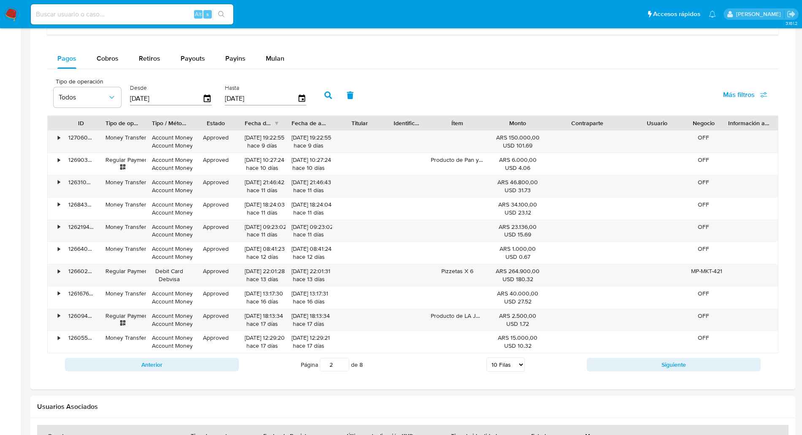
drag, startPoint x: 628, startPoint y: 123, endPoint x: 656, endPoint y: 127, distance: 28.1
click at [656, 127] on div "ID Tipo de operación Tipo / Método Estado Fecha de creación Fecha de aprobación…" at bounding box center [413, 123] width 730 height 14
click at [481, 62] on div "Pagos Cobros Retiros Payouts Payins Mulan" at bounding box center [412, 59] width 731 height 20
click at [606, 361] on button "Siguiente" at bounding box center [674, 365] width 174 height 14
type input "3"
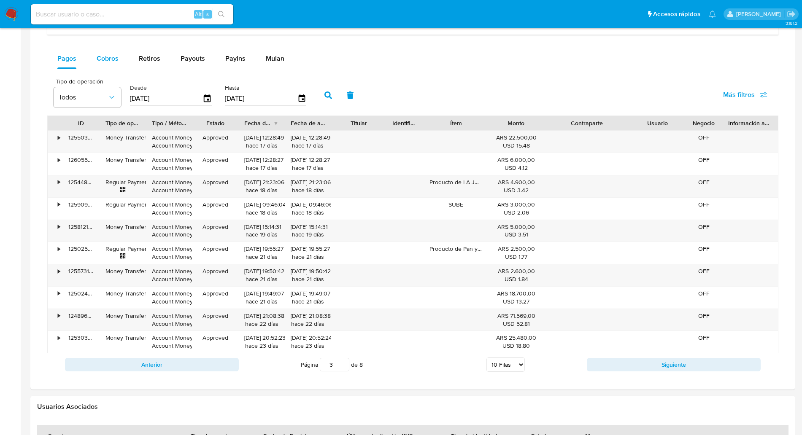
click at [115, 60] on span "Cobros" at bounding box center [108, 59] width 22 height 10
select select "10"
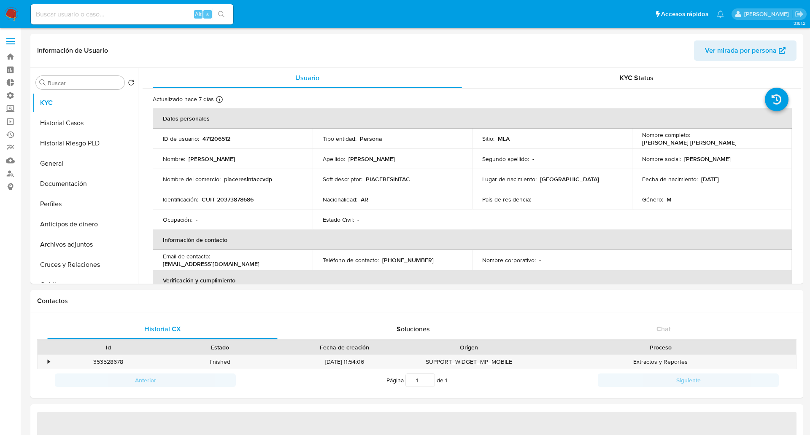
select select "10"
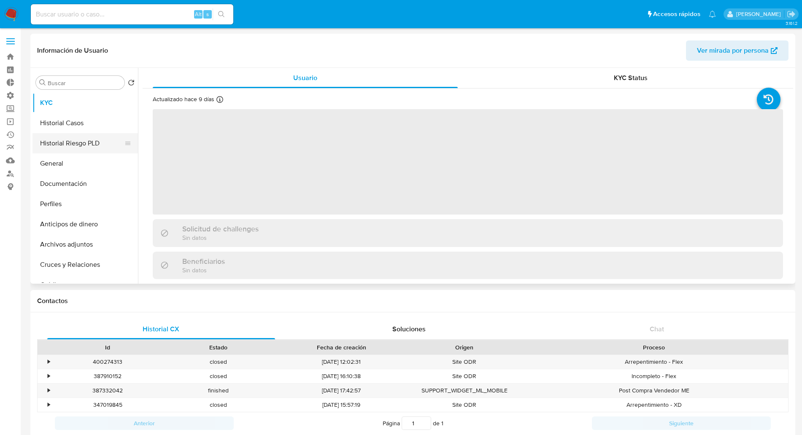
select select "10"
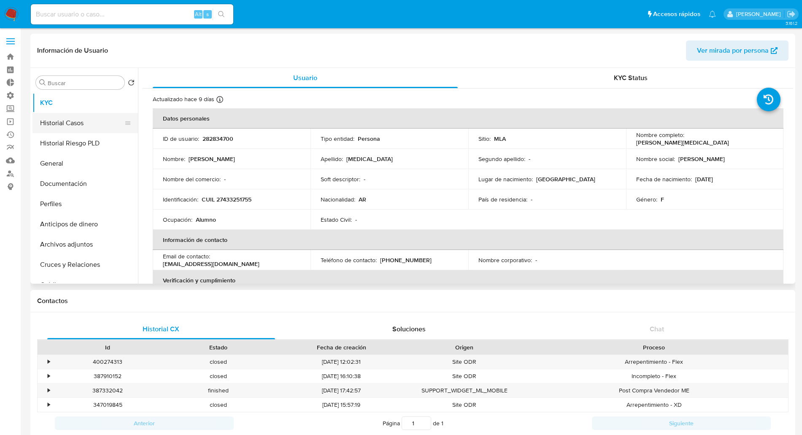
click at [100, 133] on button "Historial Casos" at bounding box center [81, 123] width 99 height 20
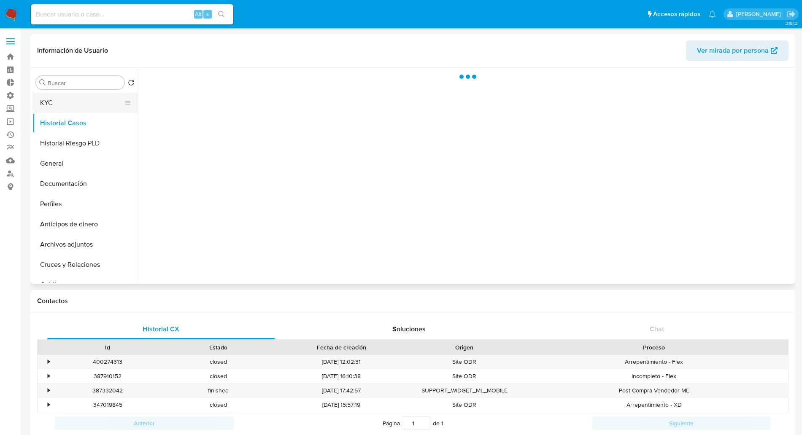
click at [86, 102] on button "KYC" at bounding box center [81, 103] width 99 height 20
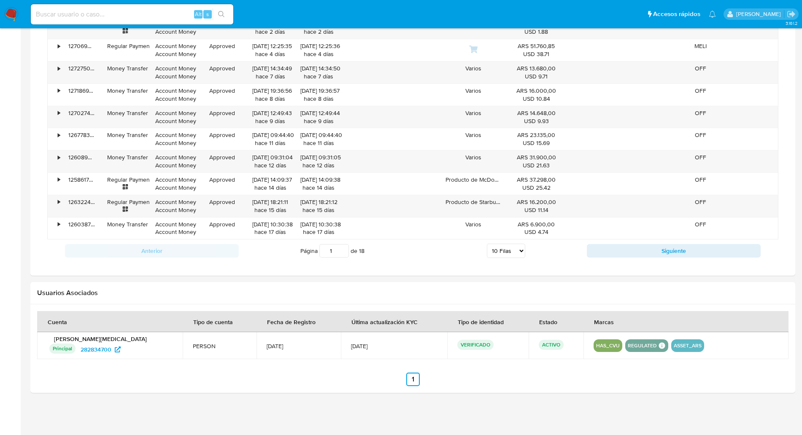
scroll to position [465, 0]
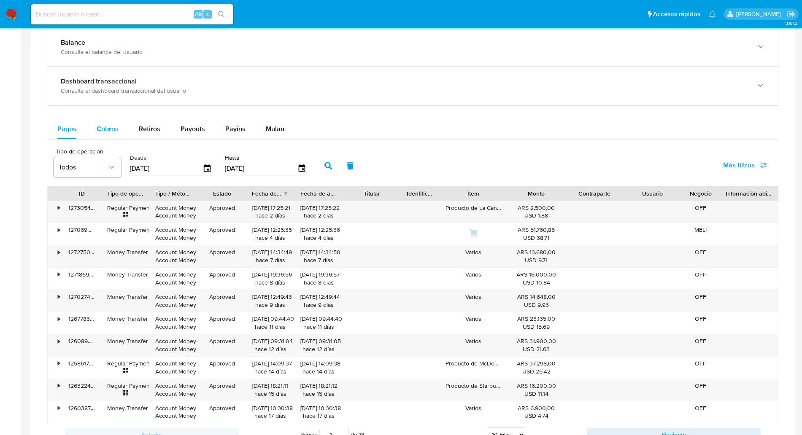
click at [110, 123] on div "Cobros" at bounding box center [108, 129] width 22 height 20
select select "10"
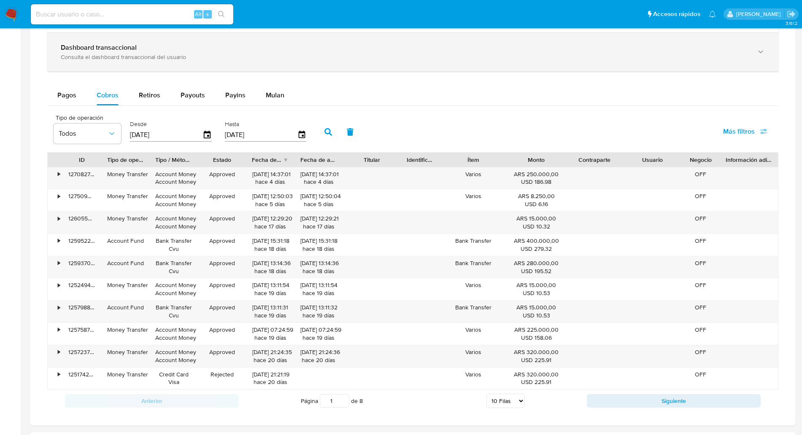
scroll to position [501, 0]
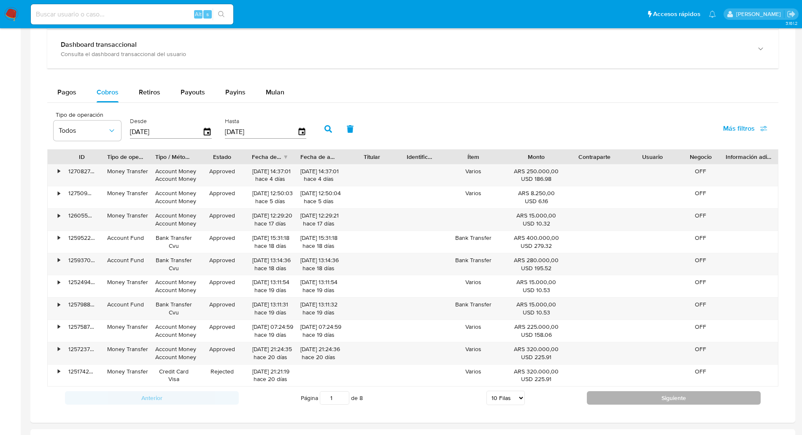
click at [606, 394] on button "Siguiente" at bounding box center [674, 399] width 174 height 14
type input "2"
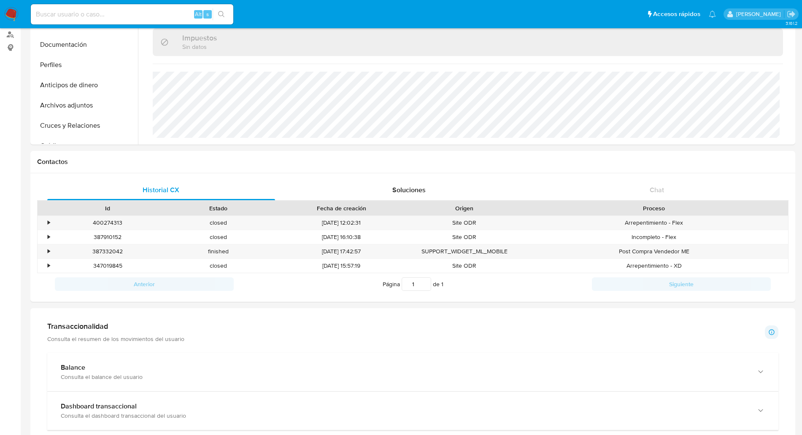
scroll to position [0, 0]
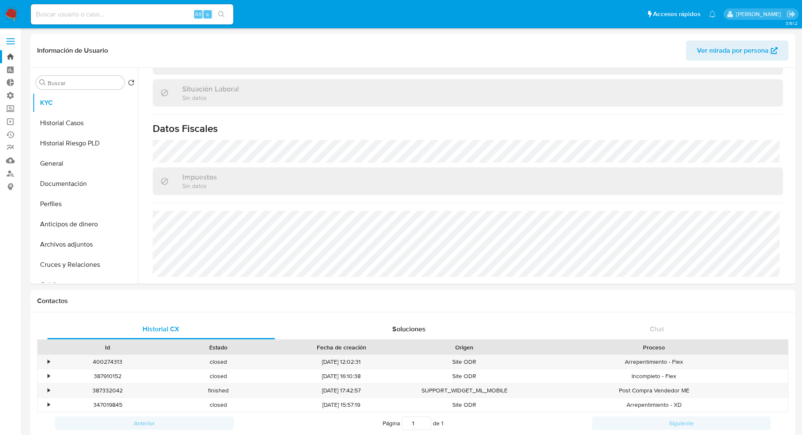
click at [11, 58] on link "Bandeja" at bounding box center [50, 56] width 100 height 13
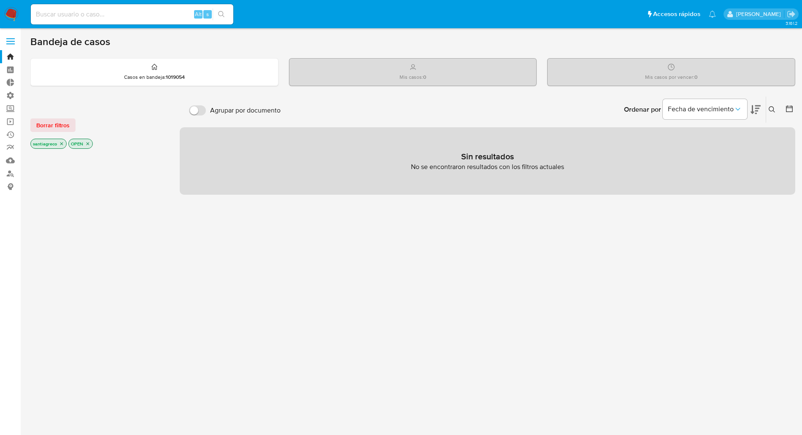
click at [87, 9] on input at bounding box center [132, 14] width 203 height 11
paste input "2499780817"
type input "2499780817"
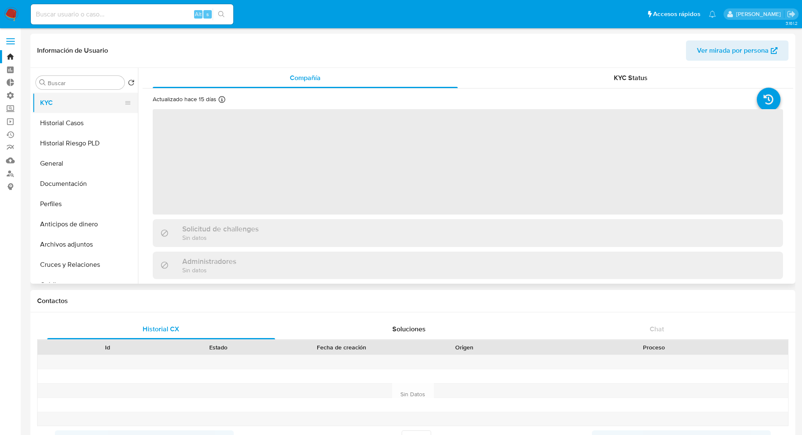
select select "10"
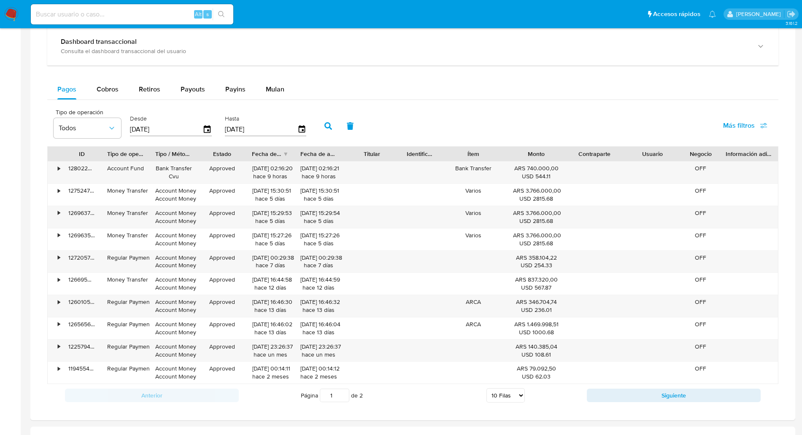
scroll to position [510, 0]
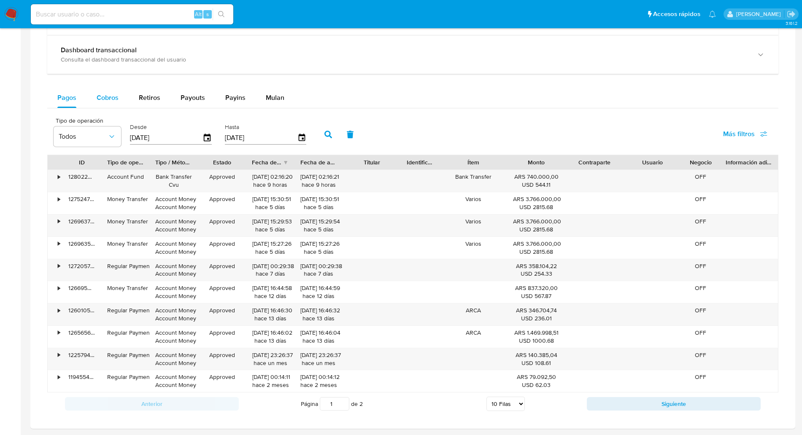
click at [111, 100] on span "Cobros" at bounding box center [108, 98] width 22 height 10
select select "10"
